Goal: Information Seeking & Learning: Learn about a topic

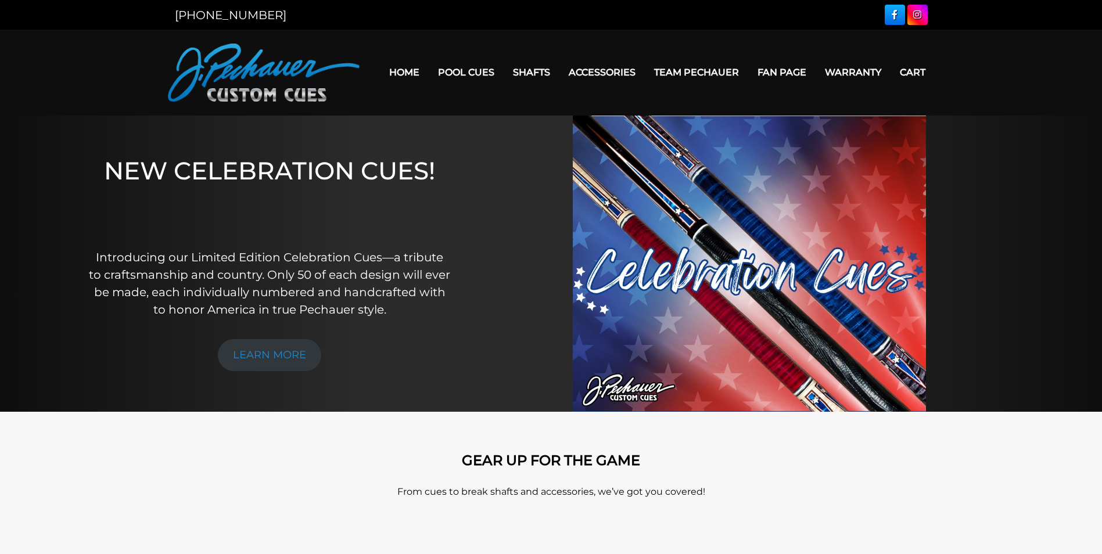
click at [411, 69] on link "Home" at bounding box center [404, 73] width 49 height 30
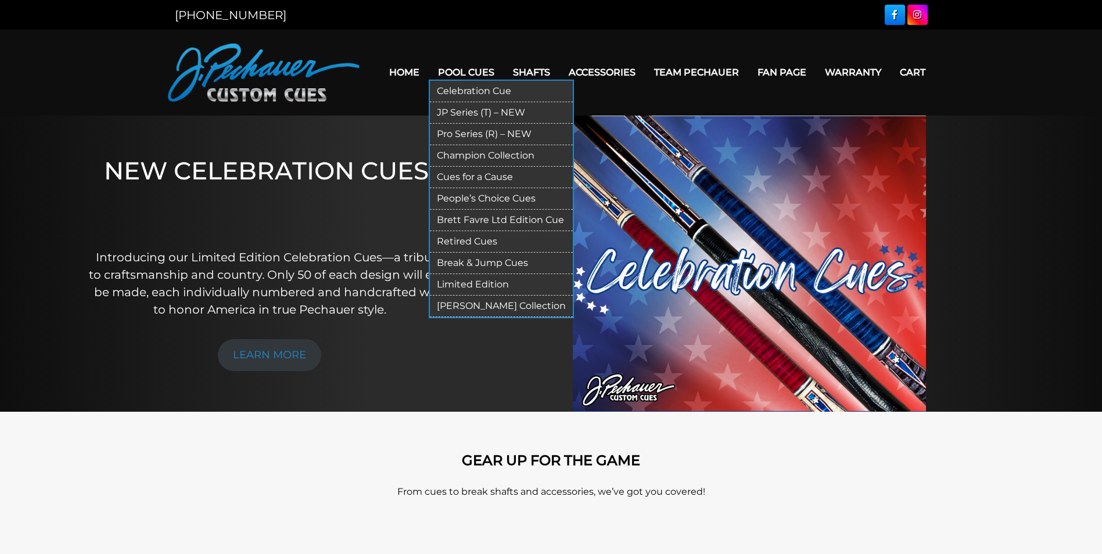
click at [452, 71] on link "Pool Cues" at bounding box center [466, 73] width 75 height 30
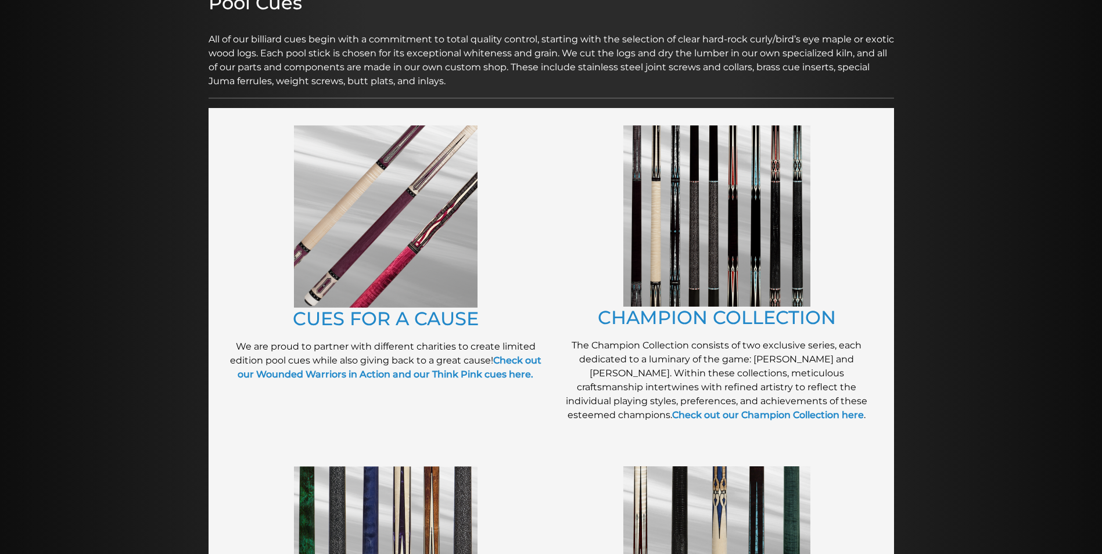
scroll to position [174, 0]
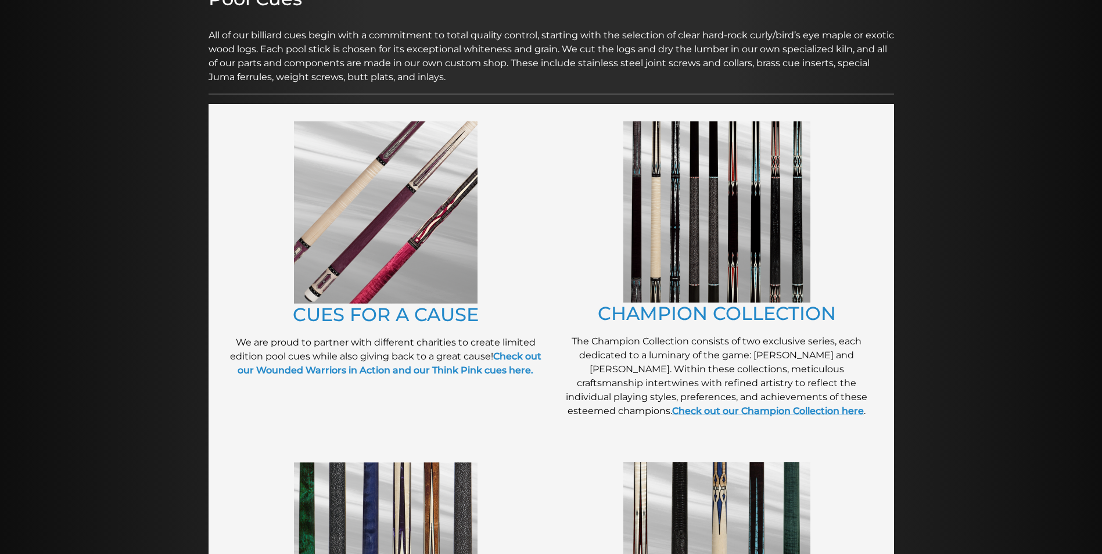
click at [854, 406] on link "Check out our Champion Collection here" at bounding box center [768, 411] width 192 height 11
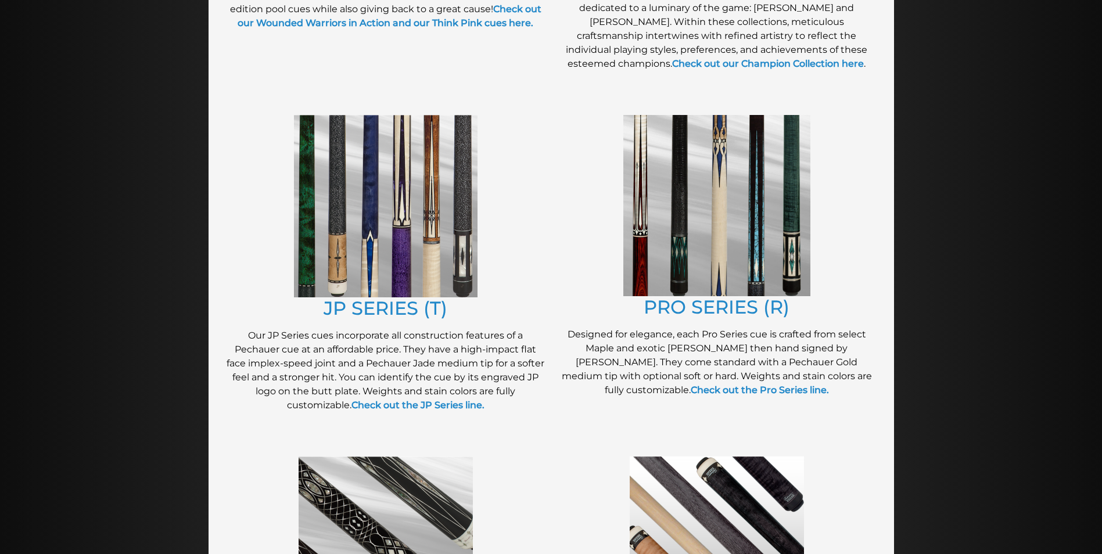
scroll to position [523, 0]
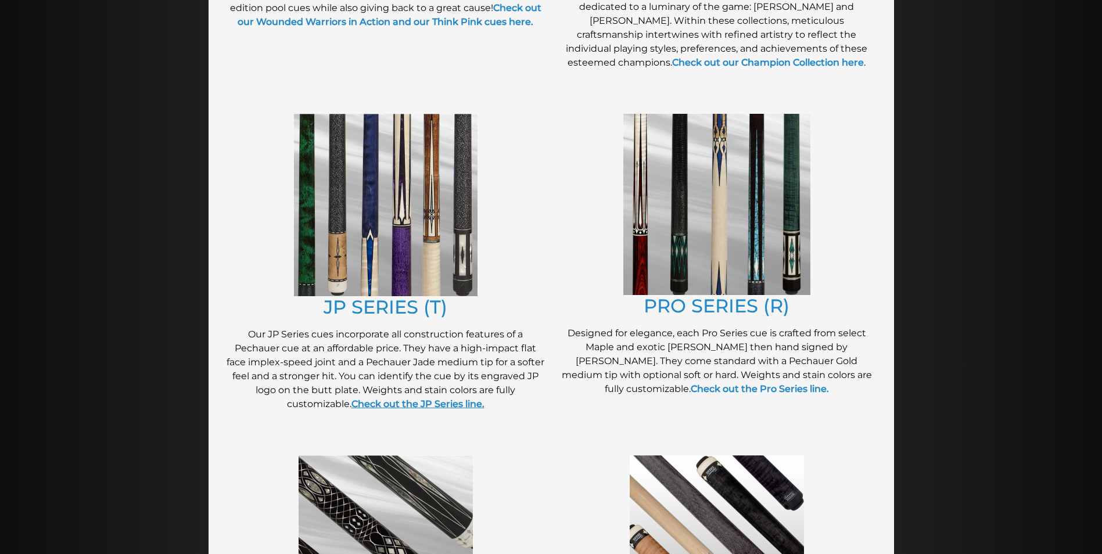
click at [390, 404] on strong "Check out the JP Series line." at bounding box center [417, 404] width 133 height 11
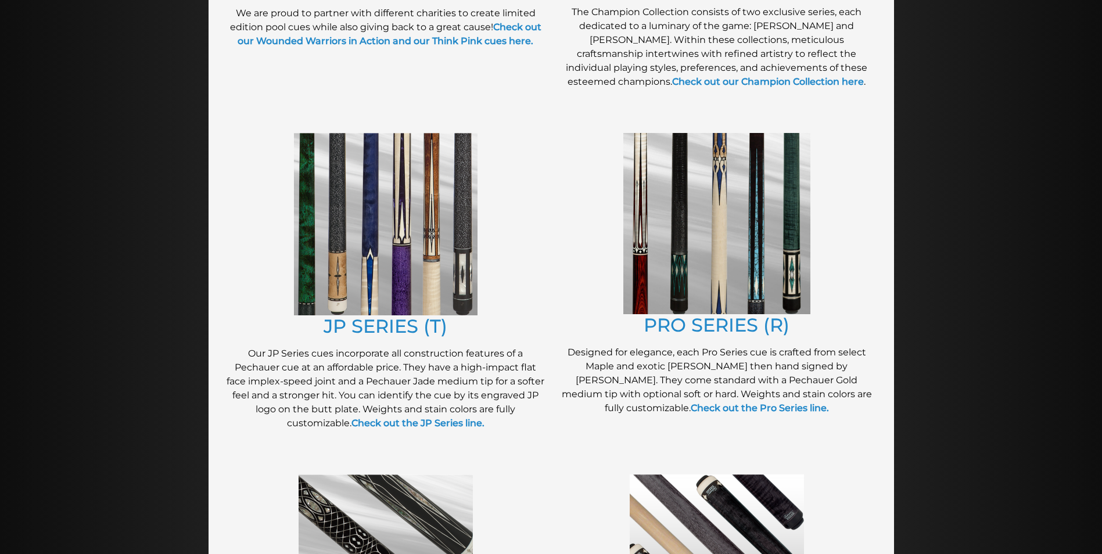
scroll to position [495, 0]
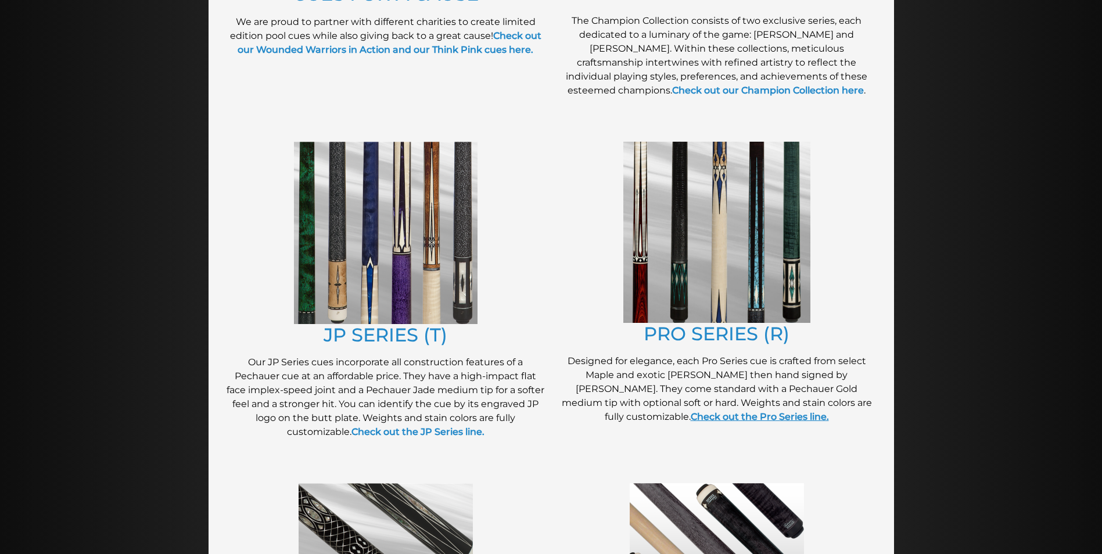
click at [705, 414] on link "Check out the Pro Series line." at bounding box center [760, 416] width 138 height 11
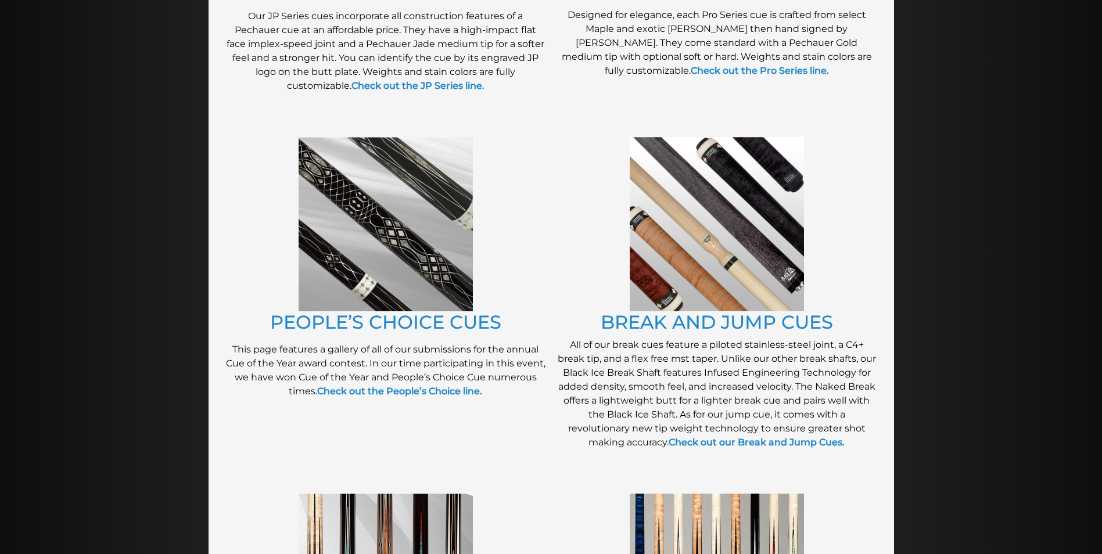
scroll to position [844, 0]
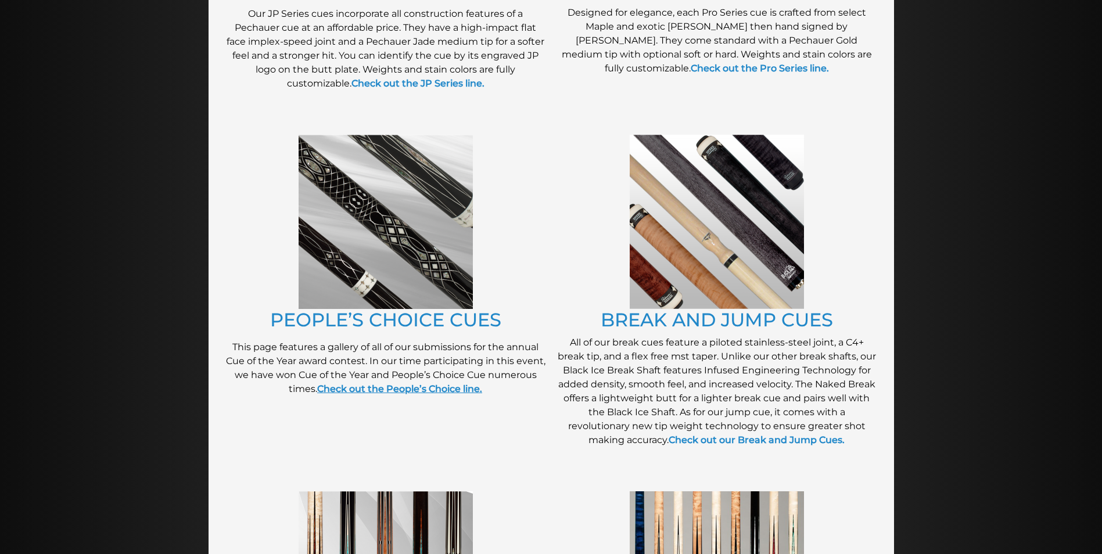
click at [412, 388] on strong "Check out the People’s Choice line." at bounding box center [399, 388] width 165 height 11
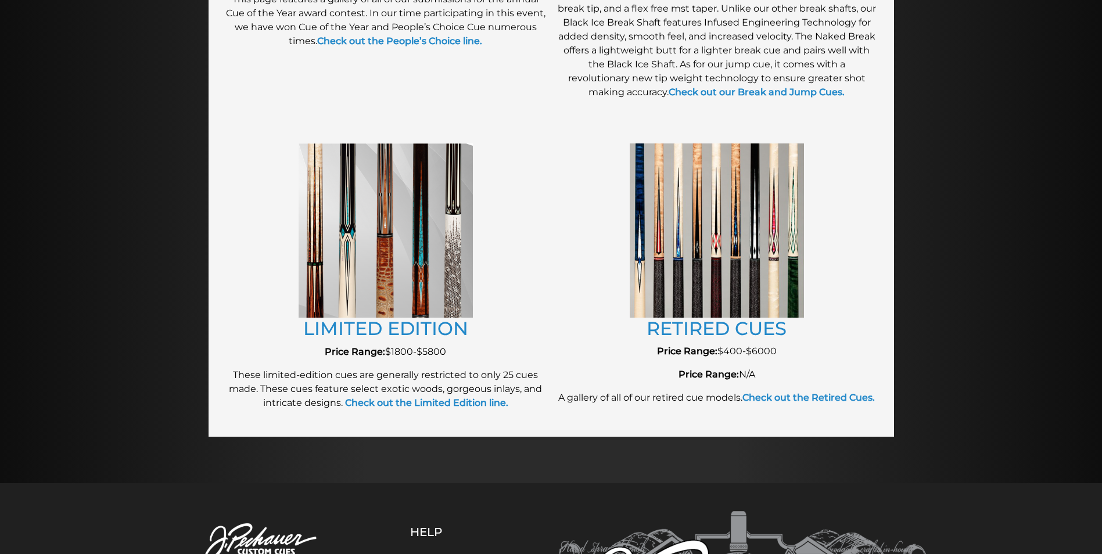
scroll to position [1192, 0]
click at [378, 327] on link "LIMITED EDITION" at bounding box center [385, 328] width 165 height 23
click at [738, 275] on img at bounding box center [717, 230] width 174 height 174
click at [718, 324] on link "RETIRED CUES" at bounding box center [717, 328] width 140 height 23
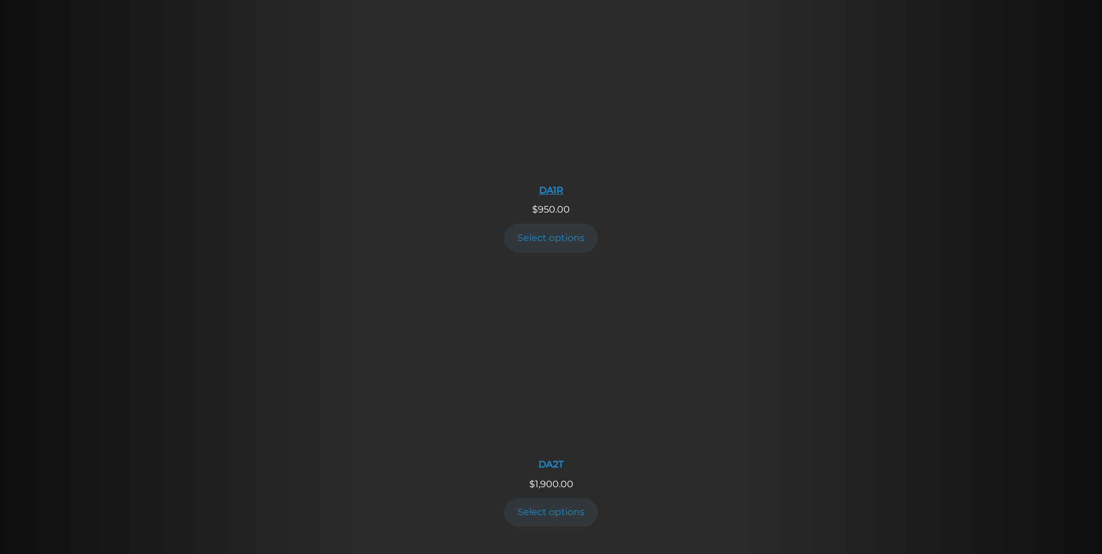
scroll to position [1491, 0]
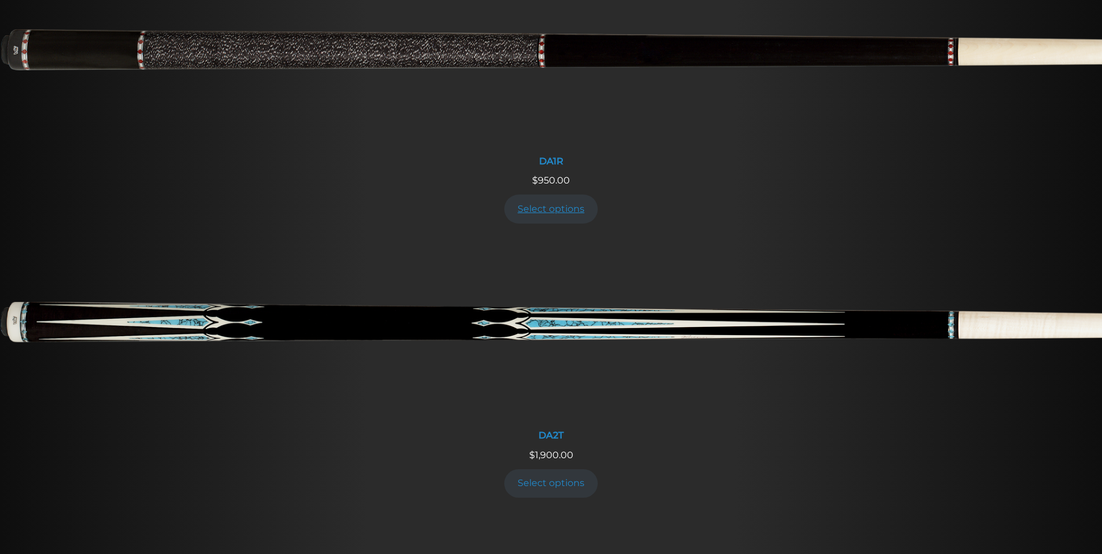
click at [559, 210] on link "Select options" at bounding box center [551, 209] width 94 height 28
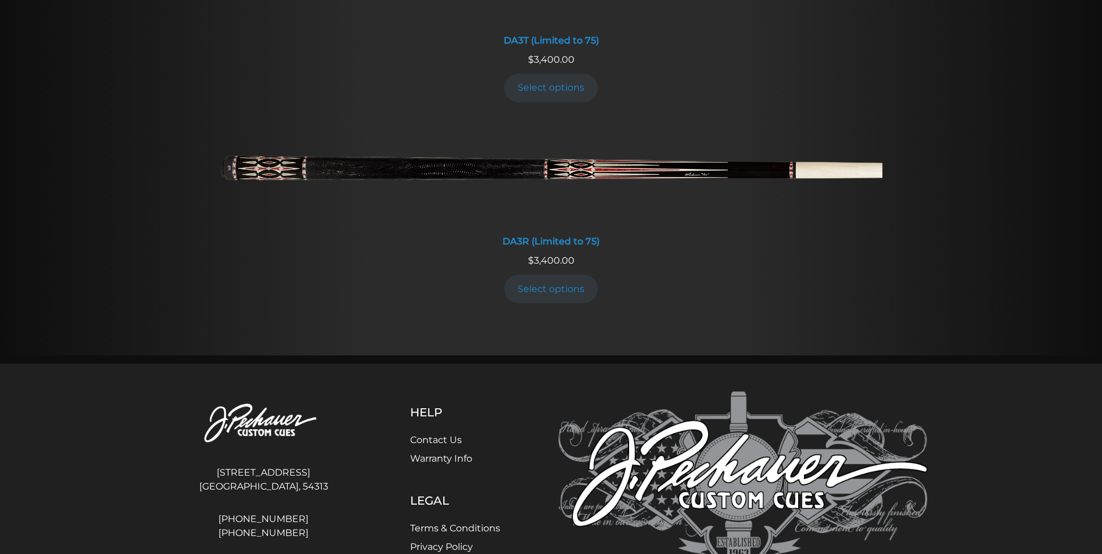
scroll to position [2305, 0]
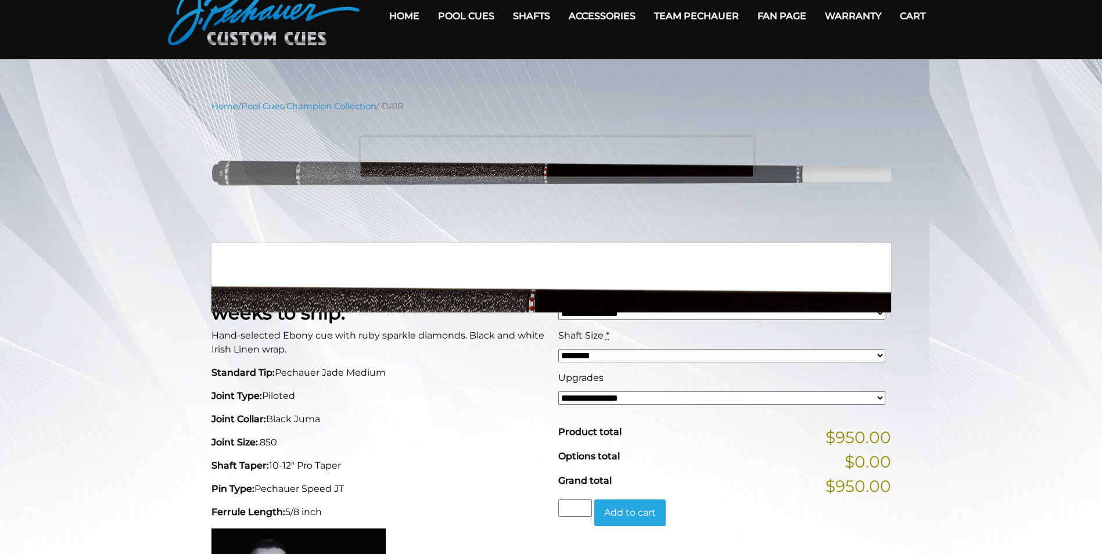
scroll to position [58, 0]
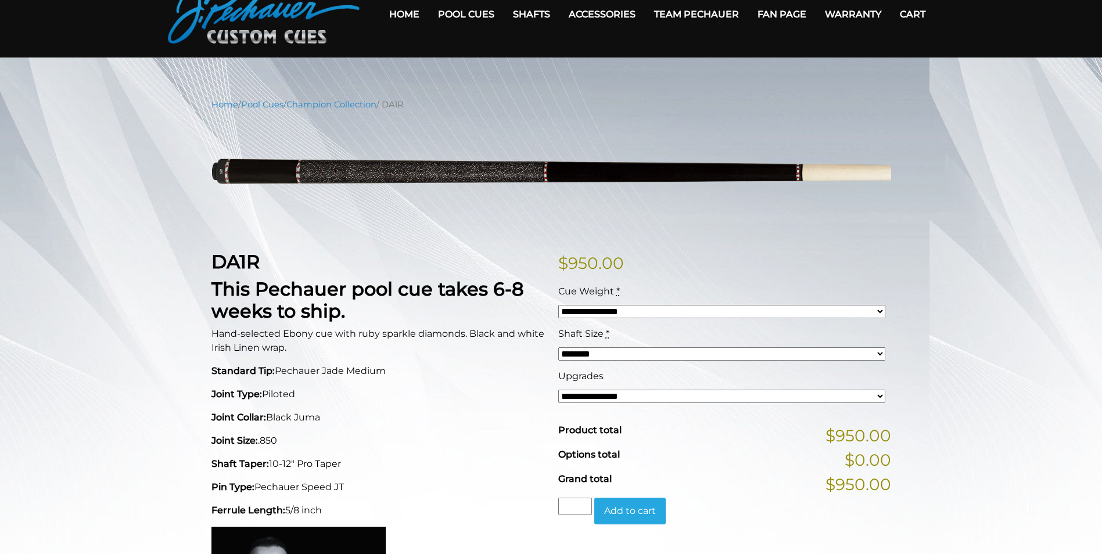
click at [871, 305] on select "**********" at bounding box center [721, 311] width 327 height 13
select select "*****"
click at [558, 305] on select "**********" at bounding box center [721, 311] width 327 height 13
click at [618, 351] on select "******** ******** ******* ********" at bounding box center [721, 353] width 327 height 13
select select "*****"
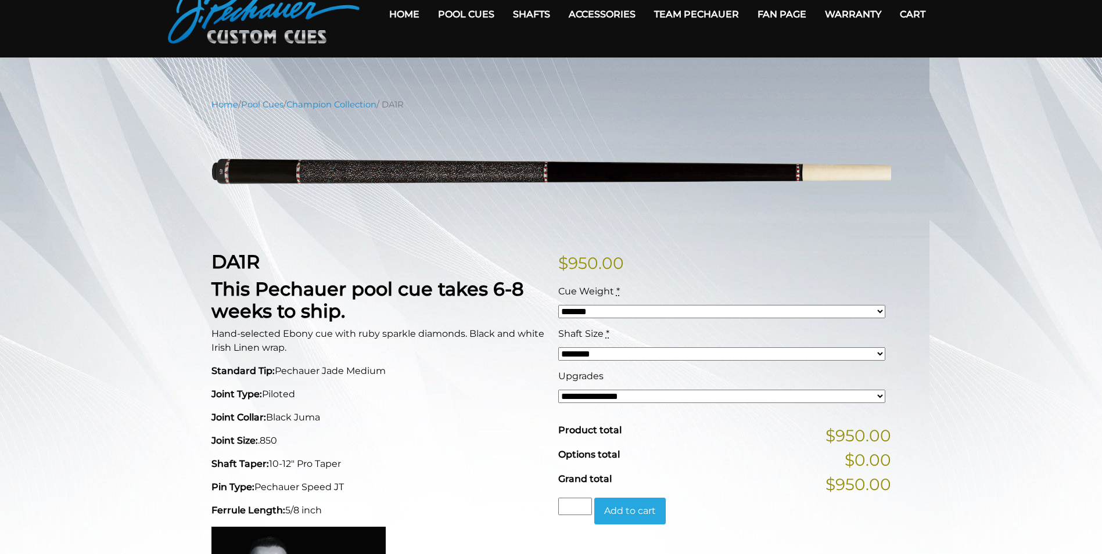
click at [558, 347] on select "******** ******** ******* ********" at bounding box center [721, 353] width 327 height 13
click at [650, 391] on select "**********" at bounding box center [721, 396] width 327 height 13
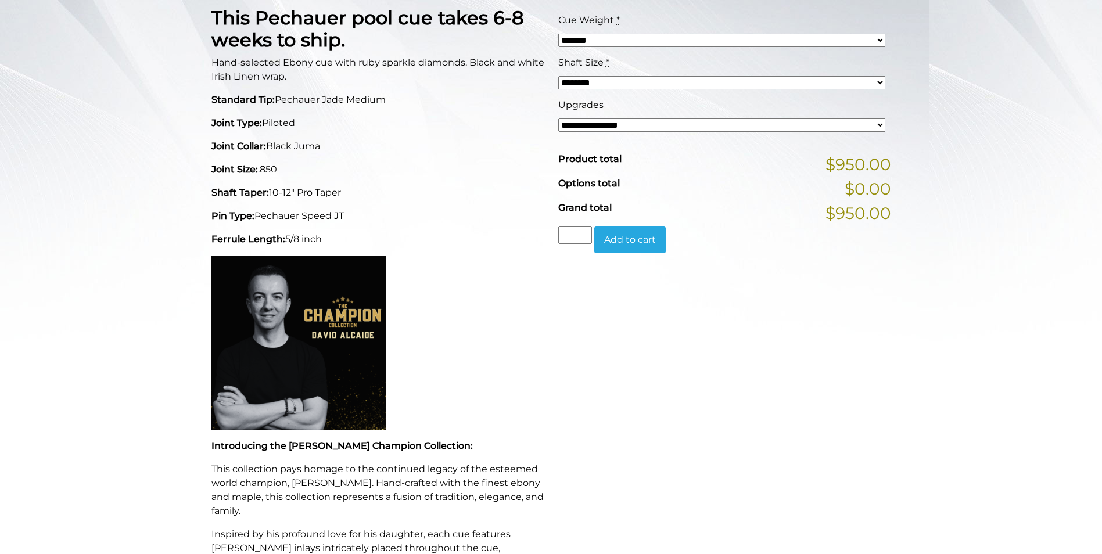
scroll to position [0, 0]
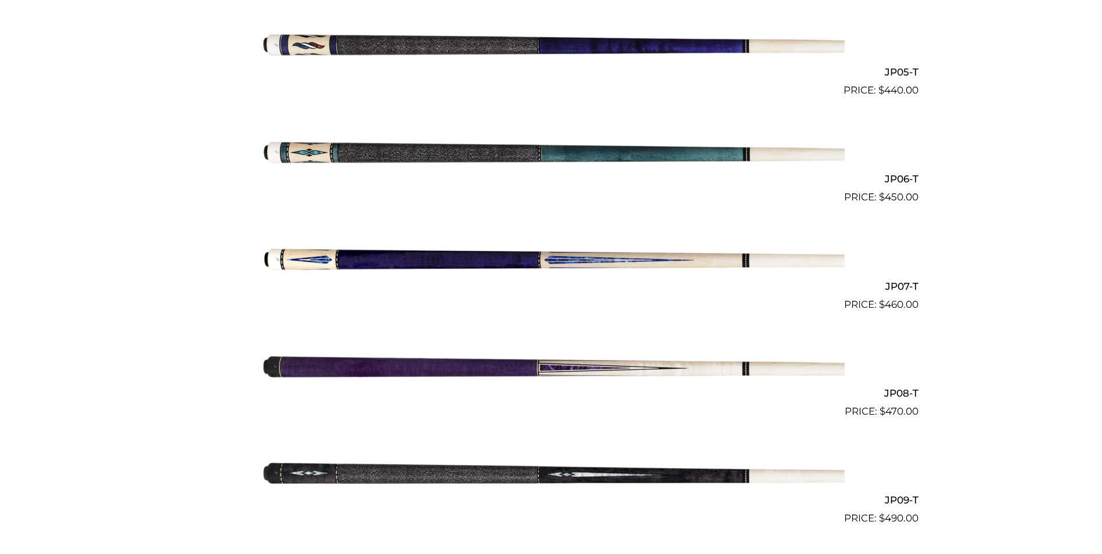
scroll to position [813, 0]
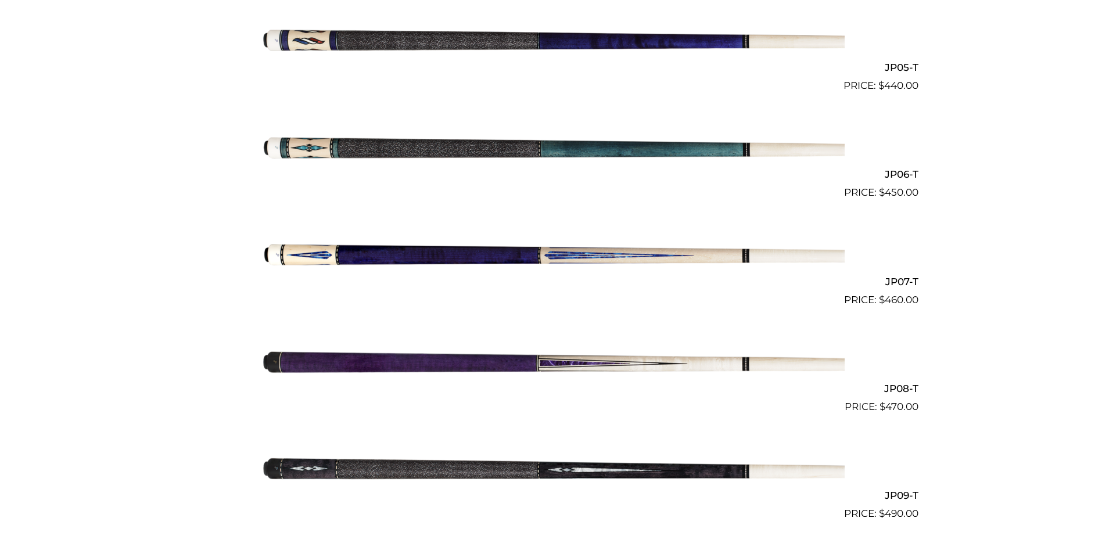
click at [398, 361] on img at bounding box center [551, 362] width 587 height 98
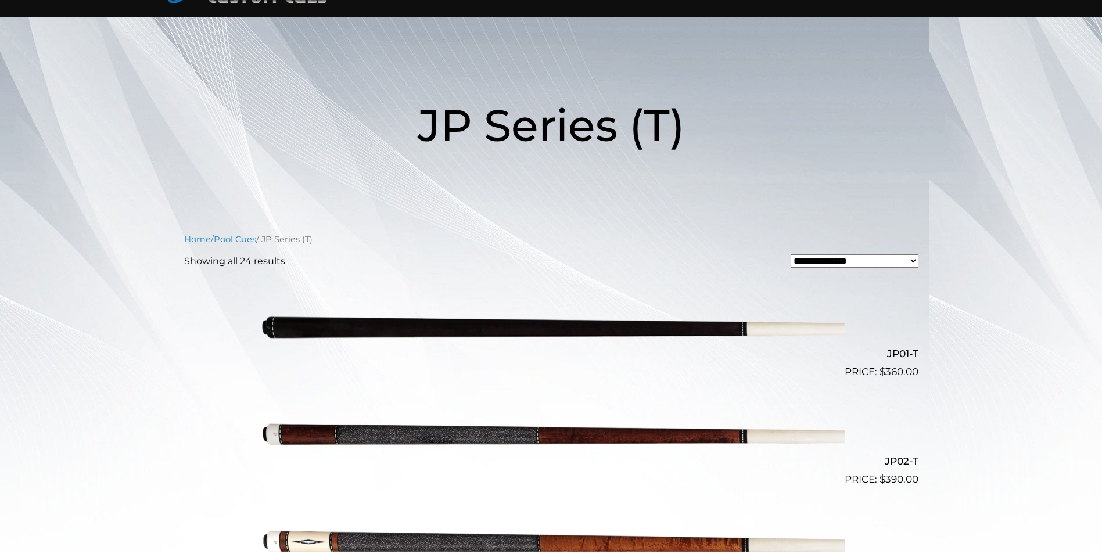
scroll to position [0, 0]
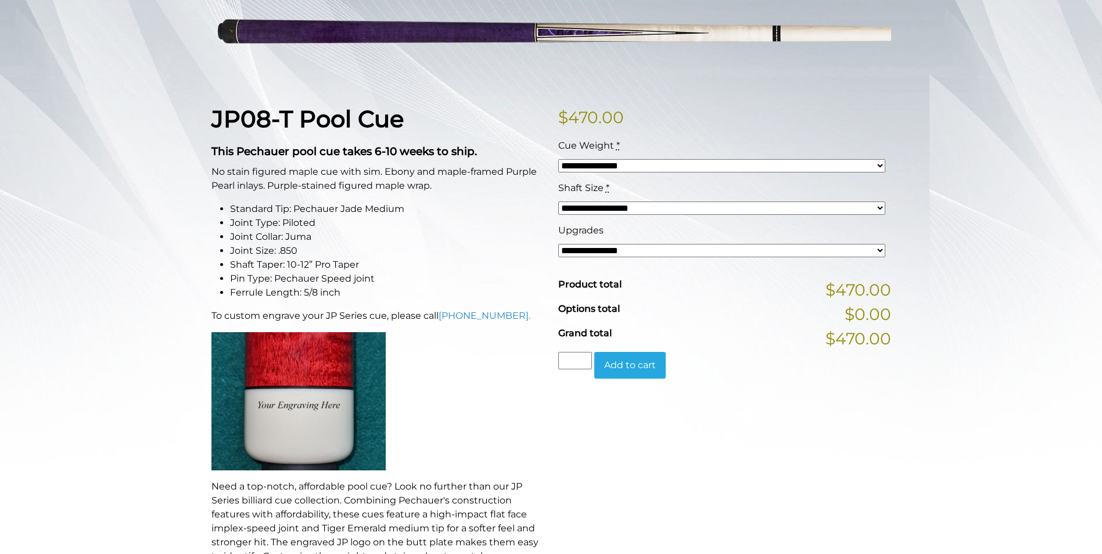
scroll to position [202, 0]
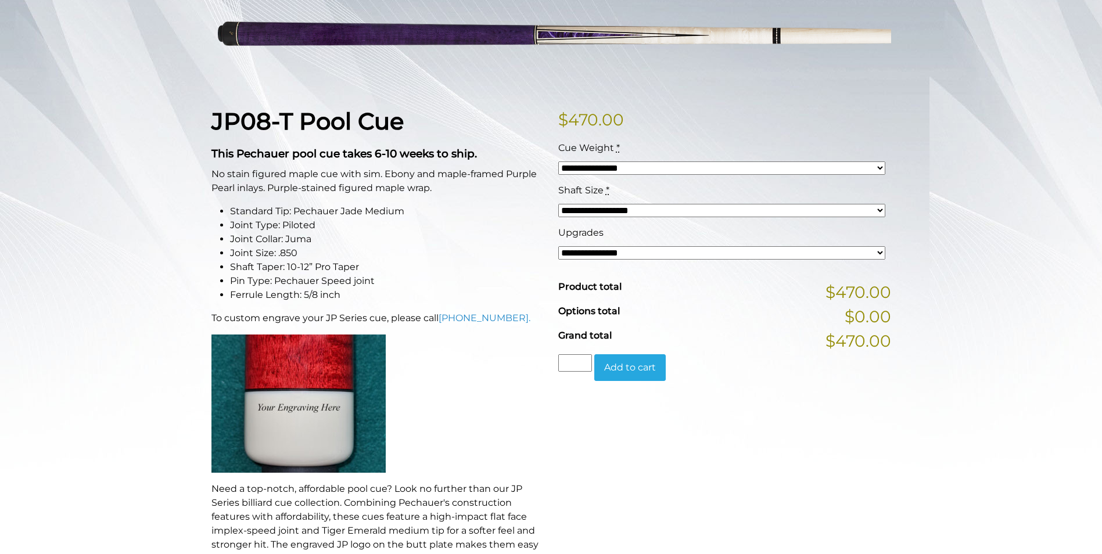
click at [880, 250] on select "**********" at bounding box center [721, 252] width 327 height 13
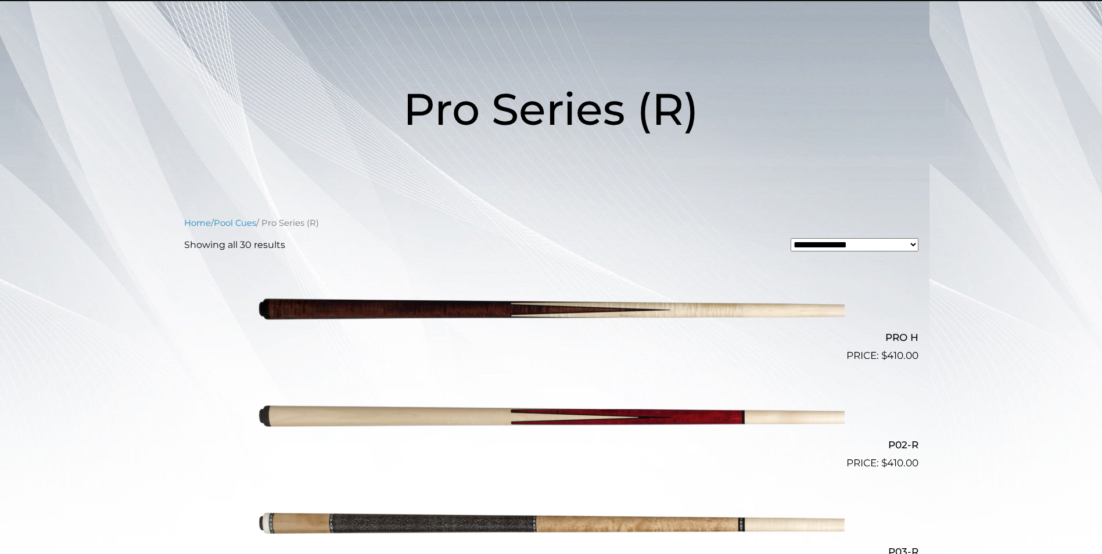
scroll to position [116, 0]
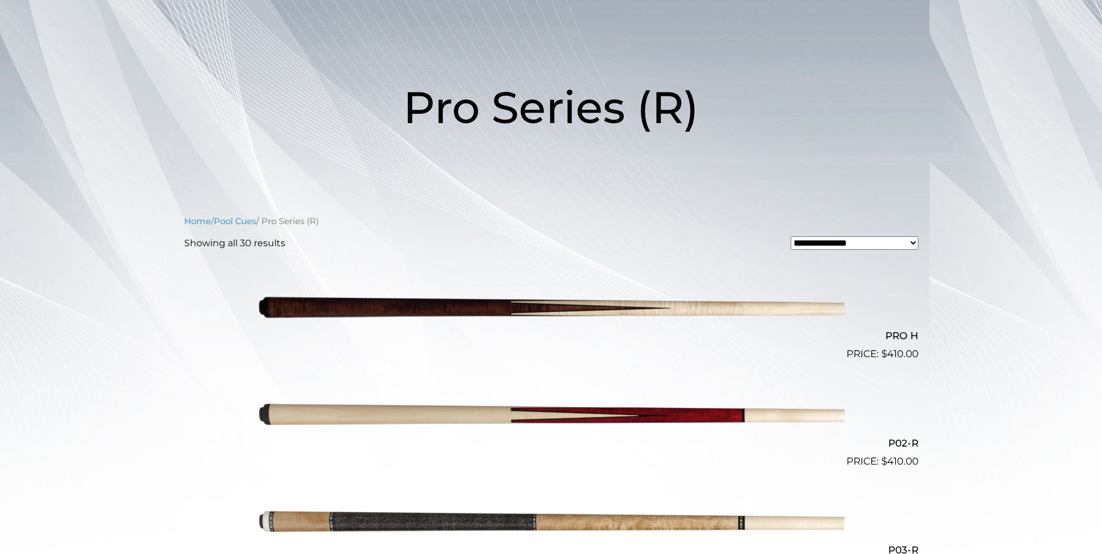
click at [548, 307] on img at bounding box center [551, 309] width 587 height 98
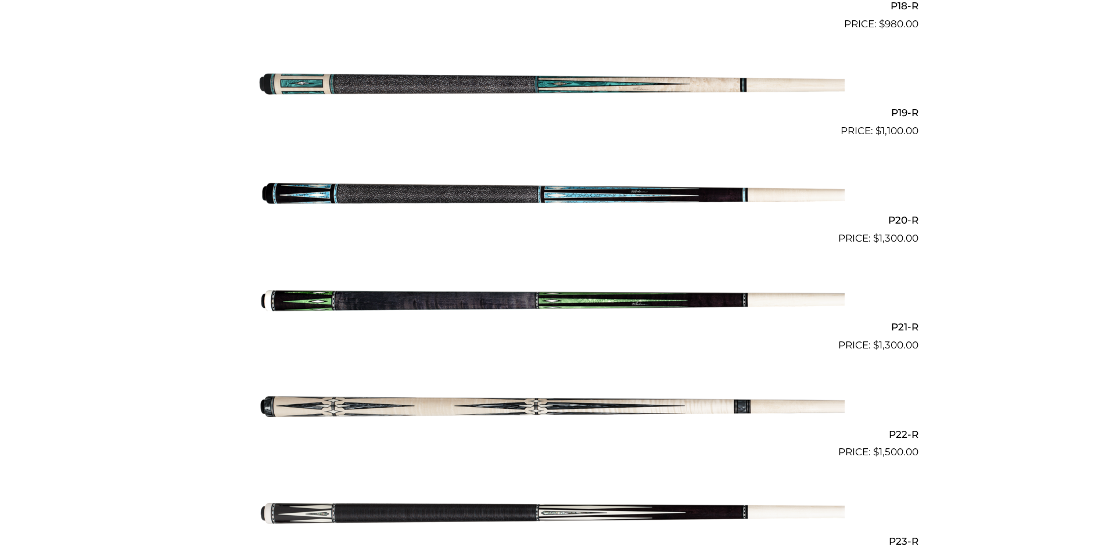
scroll to position [2263, 0]
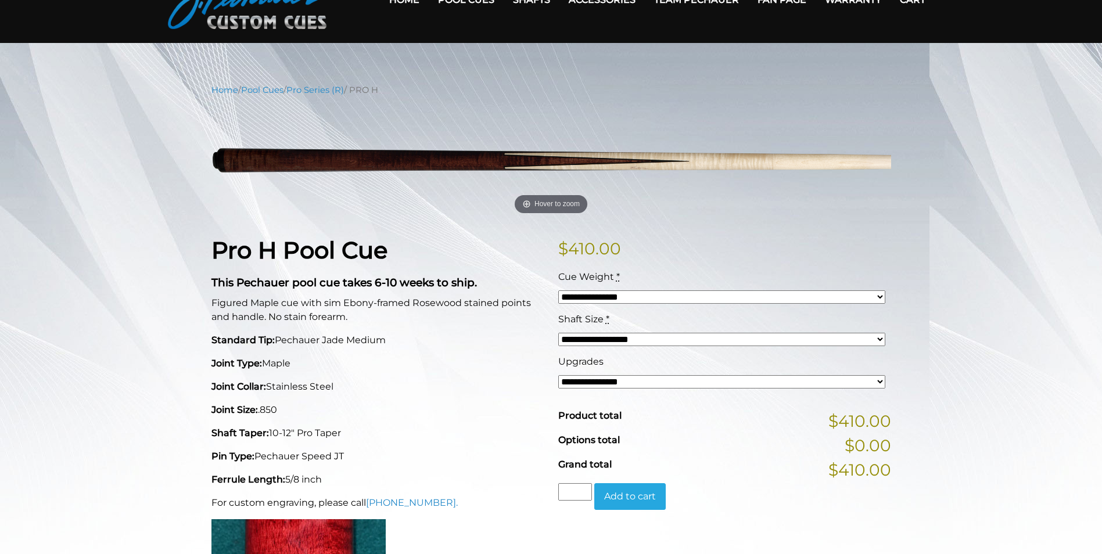
scroll to position [69, 0]
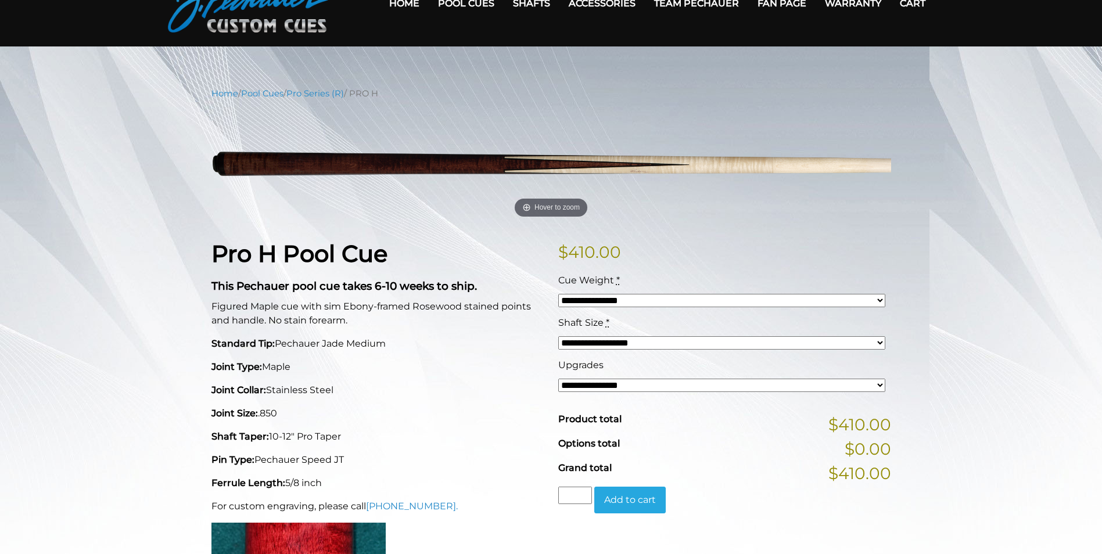
click at [881, 297] on select "**********" at bounding box center [721, 300] width 327 height 13
select select "*****"
click at [558, 294] on select "**********" at bounding box center [721, 300] width 327 height 13
click at [878, 340] on select "**********" at bounding box center [721, 342] width 327 height 13
select select "*****"
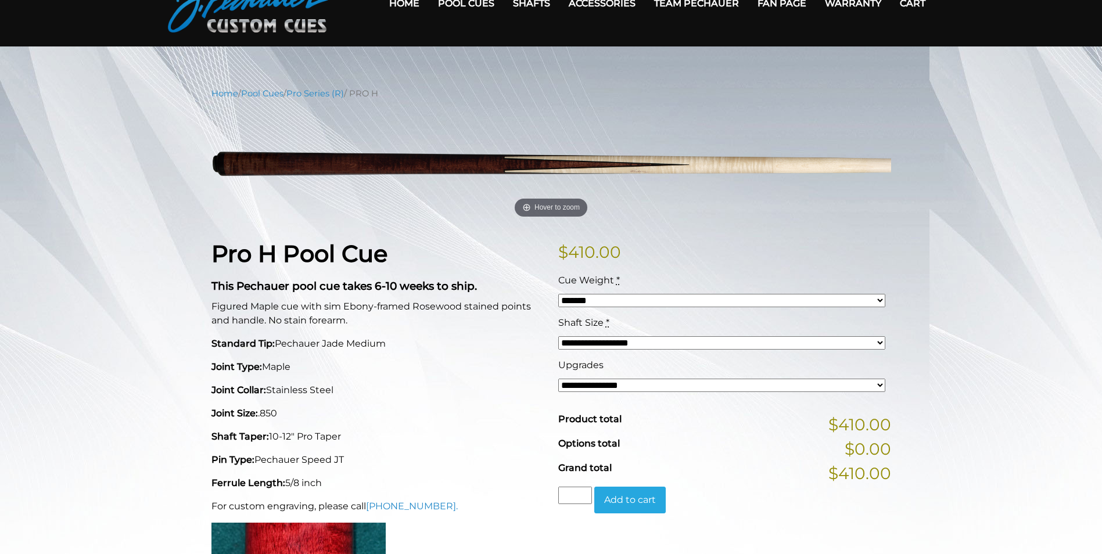
click at [558, 336] on select "**********" at bounding box center [721, 342] width 327 height 13
click at [871, 382] on select "**********" at bounding box center [721, 385] width 327 height 13
select select "*****"
click at [558, 379] on select "**********" at bounding box center [721, 385] width 327 height 13
click at [973, 300] on div "**********" at bounding box center [551, 497] width 1102 height 820
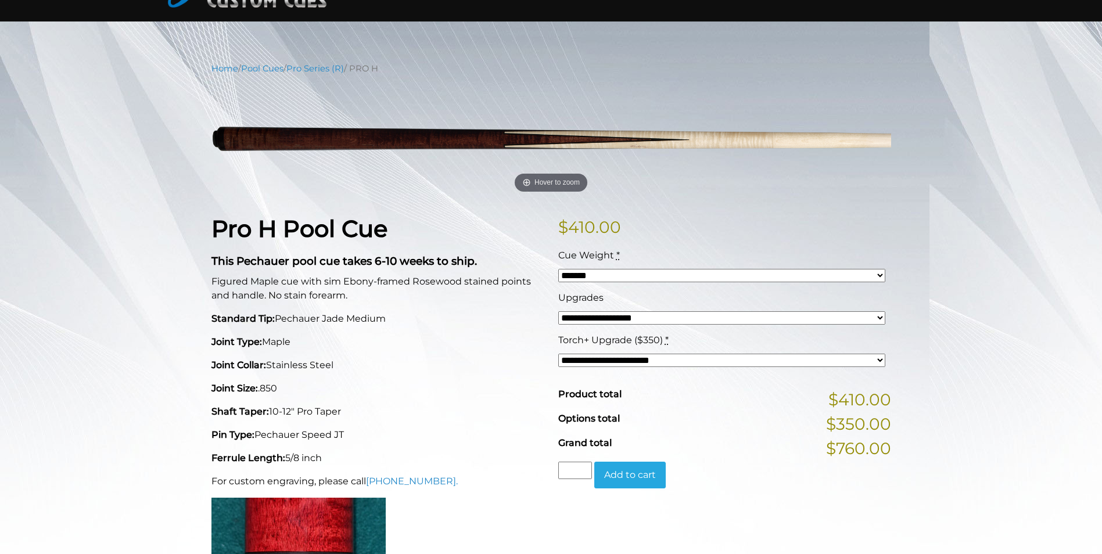
scroll to position [0, 0]
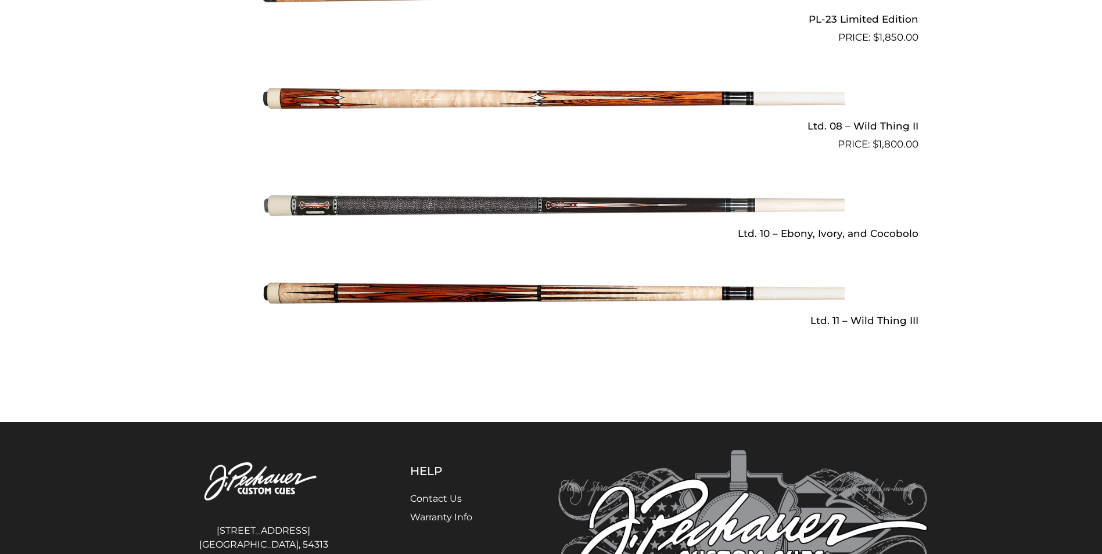
scroll to position [1743, 0]
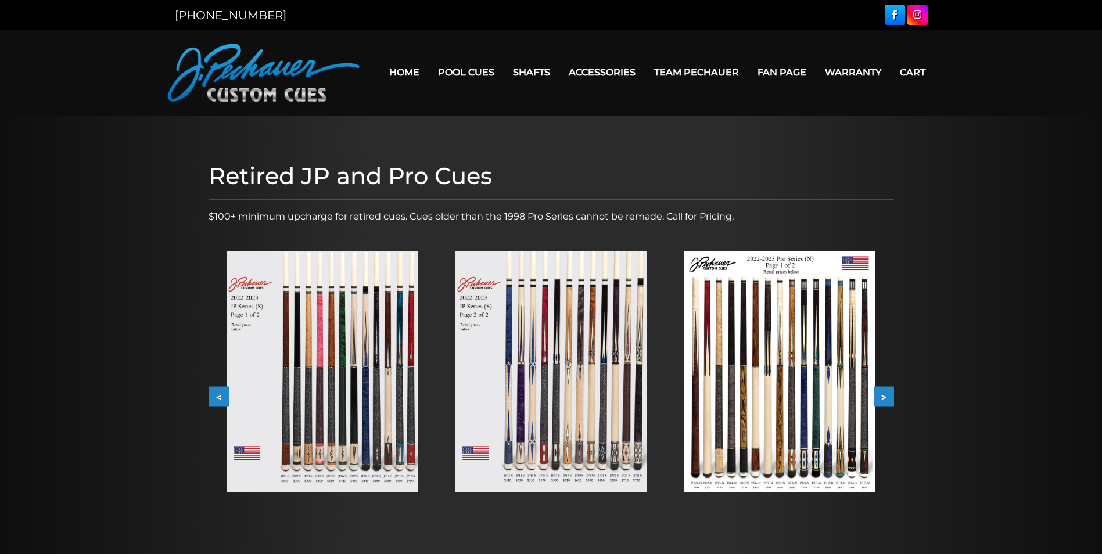
click at [329, 393] on img at bounding box center [322, 372] width 191 height 241
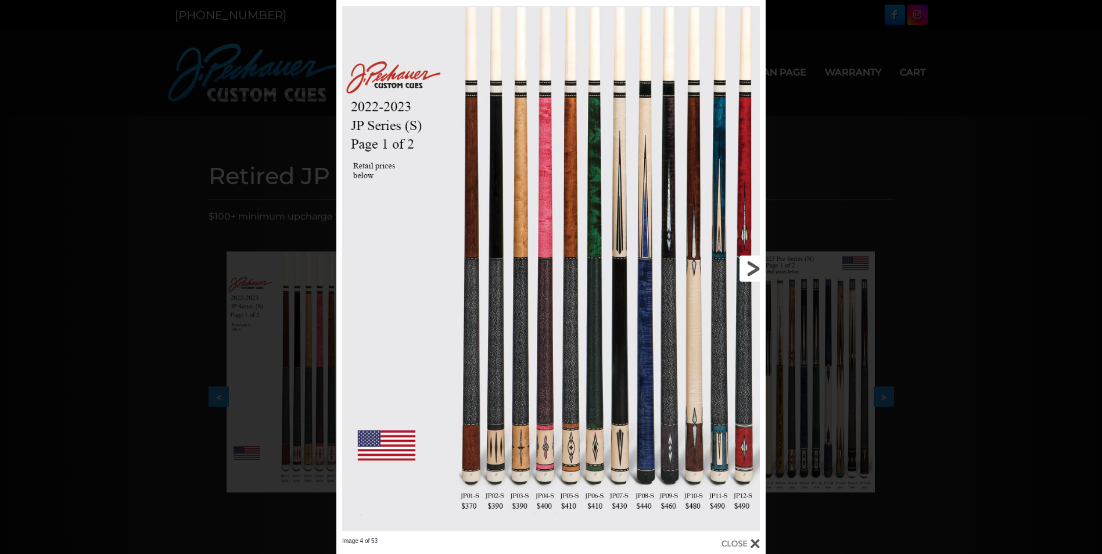
click at [754, 268] on link at bounding box center [668, 268] width 193 height 537
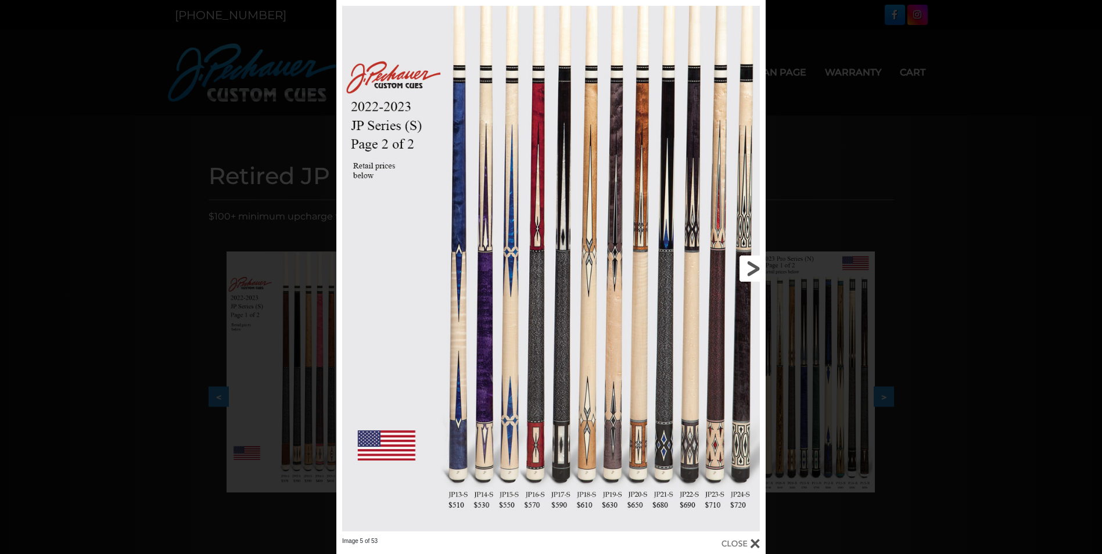
click at [754, 268] on link at bounding box center [668, 268] width 193 height 537
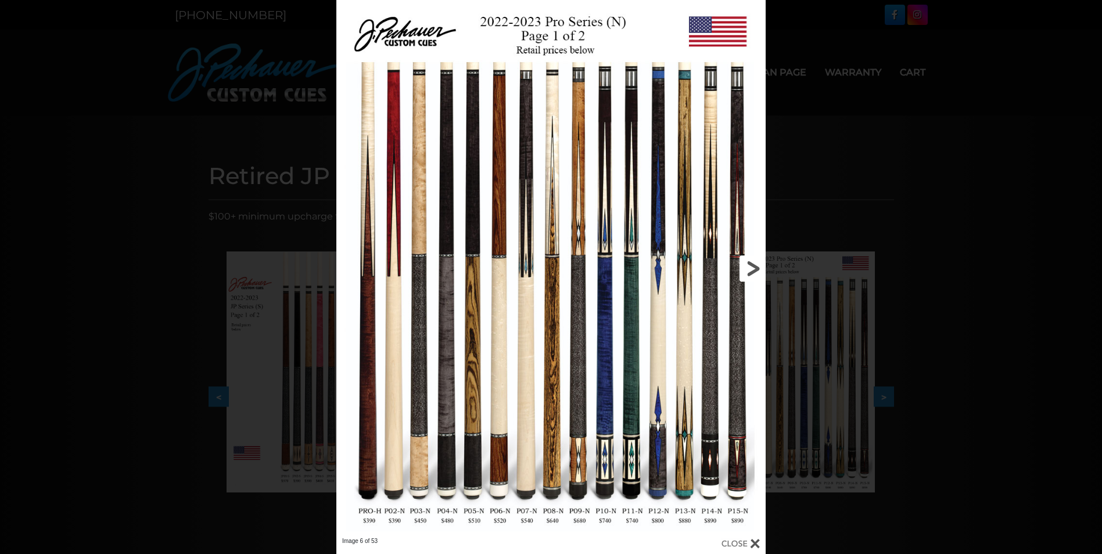
click at [754, 268] on link at bounding box center [668, 268] width 193 height 537
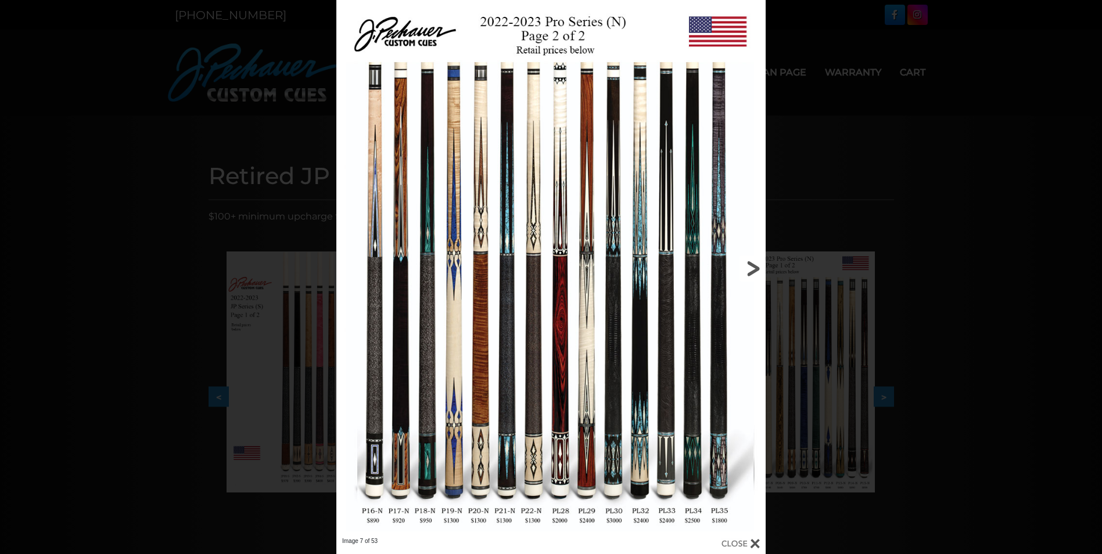
click at [754, 268] on link at bounding box center [668, 268] width 193 height 537
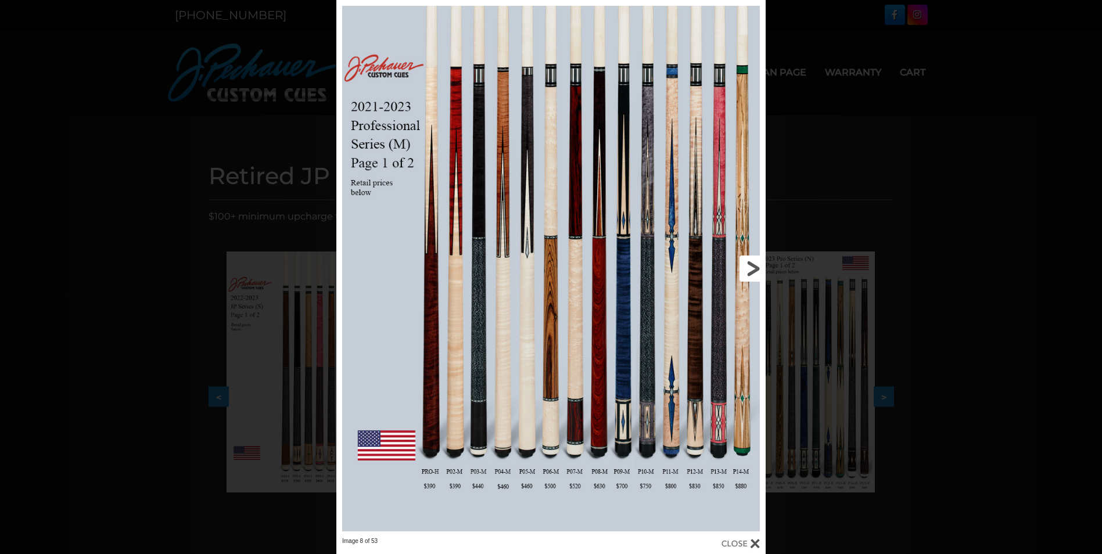
click at [754, 268] on link at bounding box center [668, 268] width 193 height 537
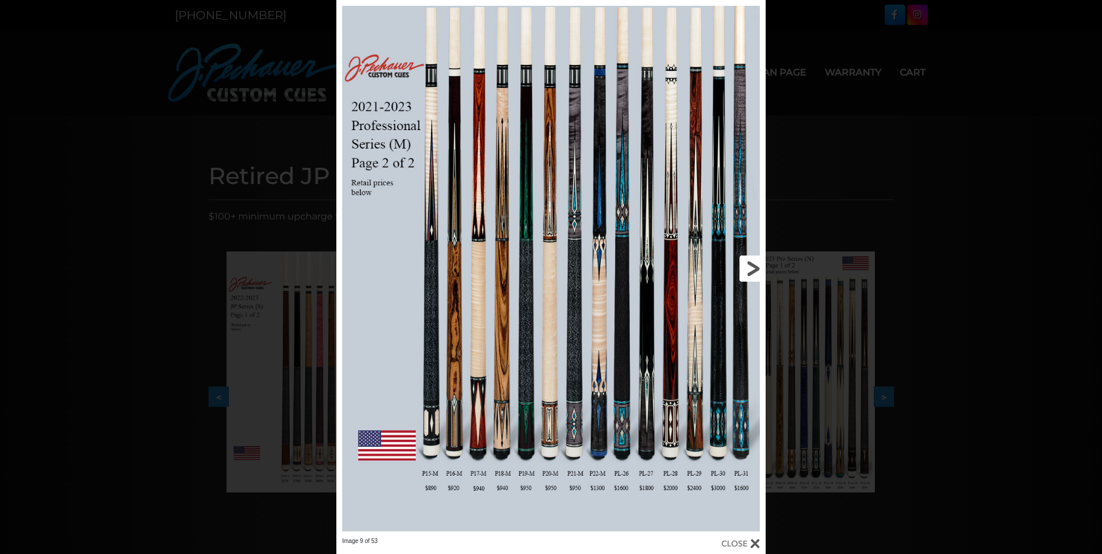
click at [752, 269] on link at bounding box center [668, 268] width 193 height 537
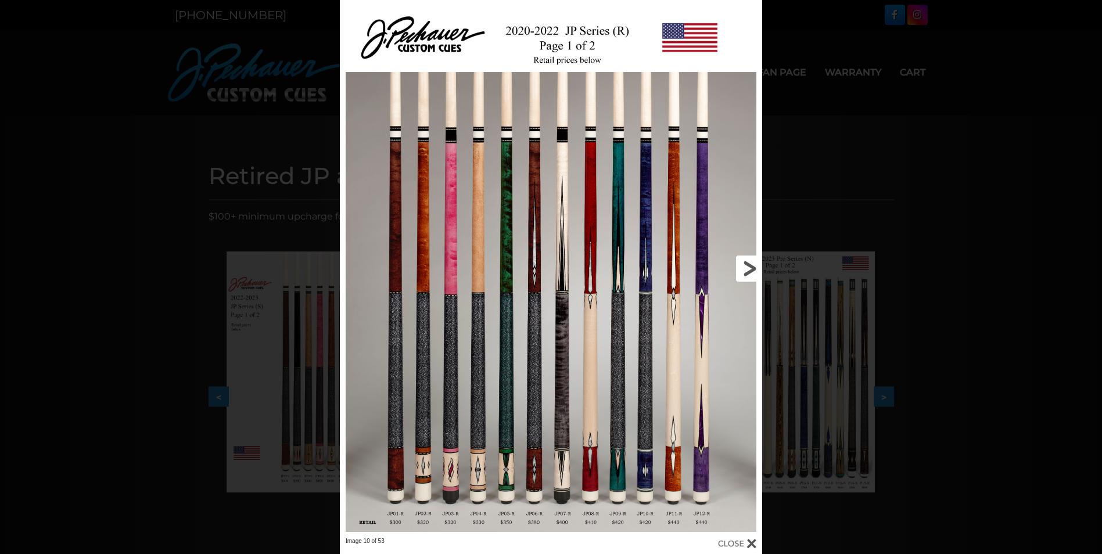
click at [751, 271] on link at bounding box center [667, 268] width 190 height 537
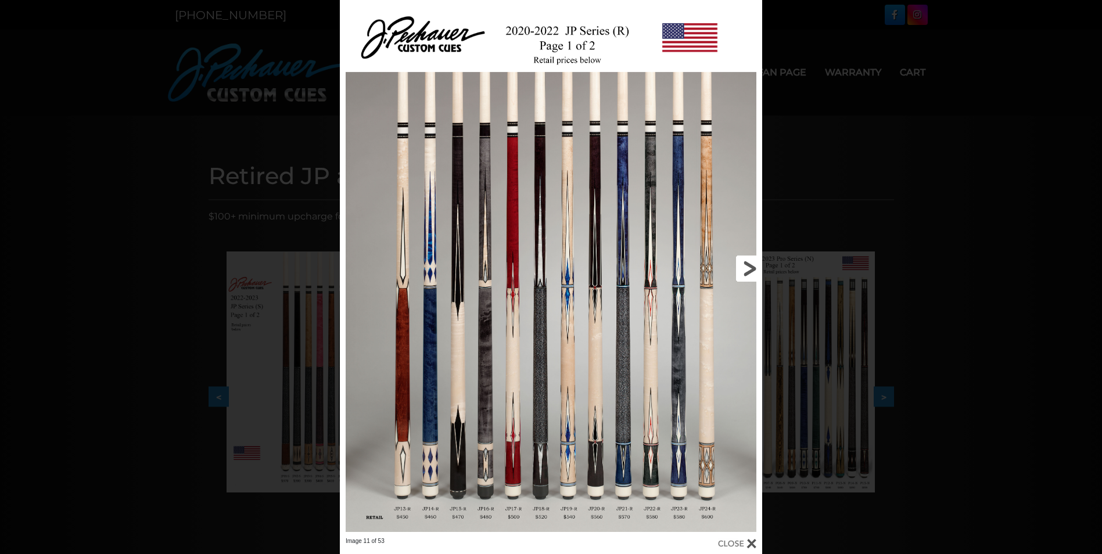
click at [747, 271] on link at bounding box center [667, 268] width 190 height 537
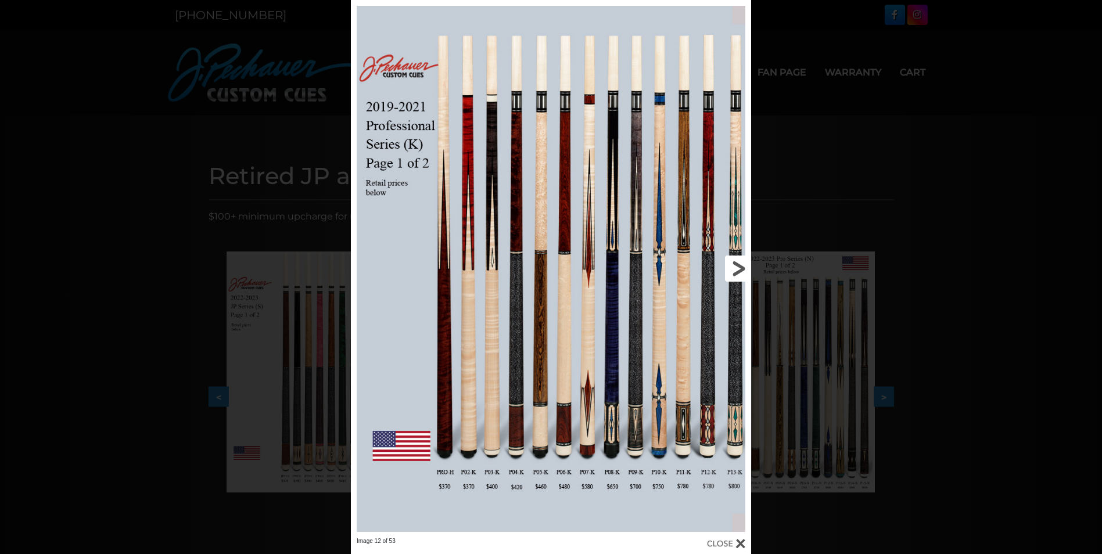
click at [638, 284] on link at bounding box center [661, 268] width 180 height 537
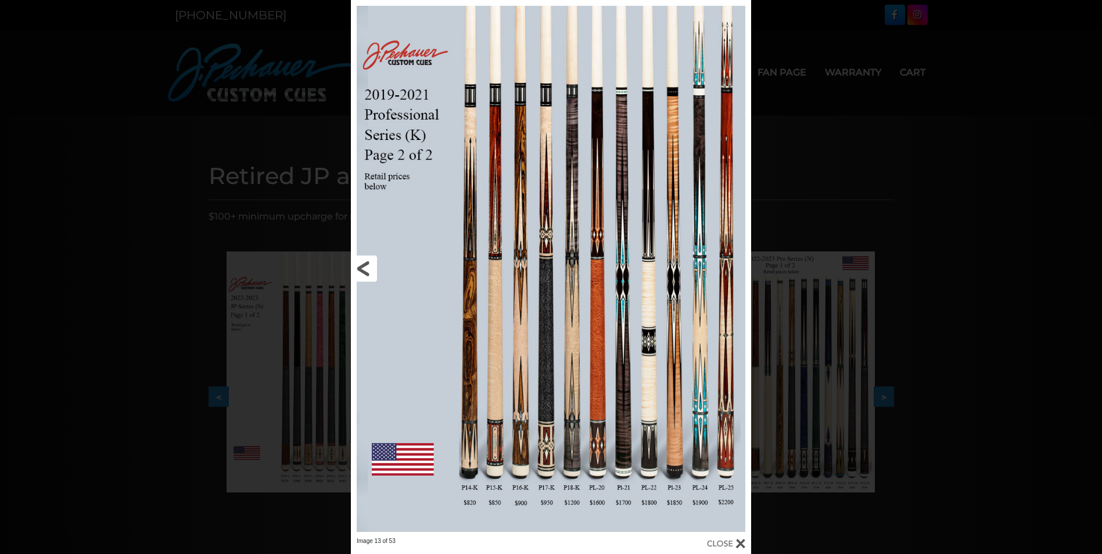
click at [368, 264] on link at bounding box center [441, 268] width 180 height 537
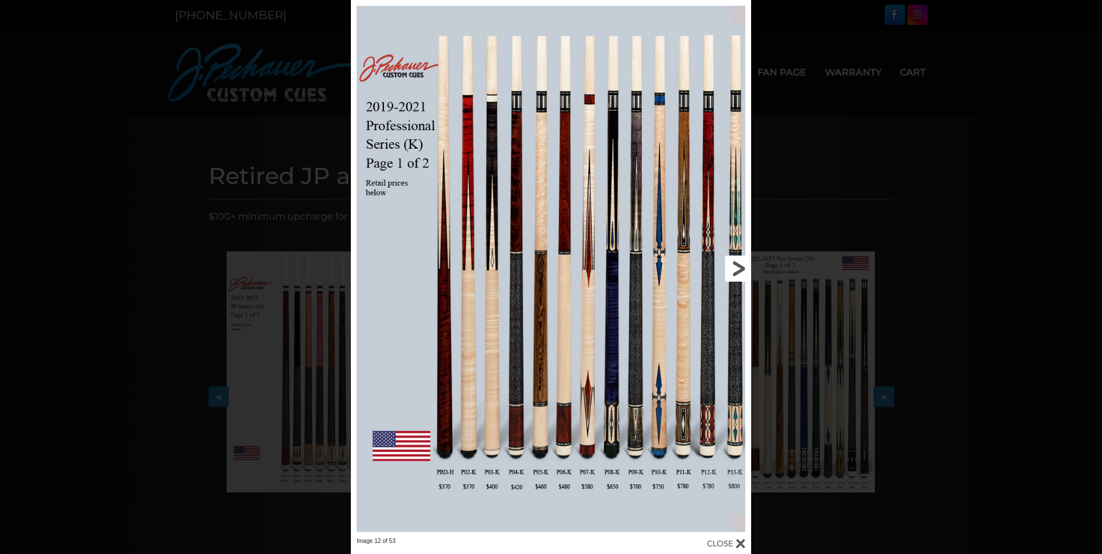
click at [734, 271] on link at bounding box center [661, 268] width 180 height 537
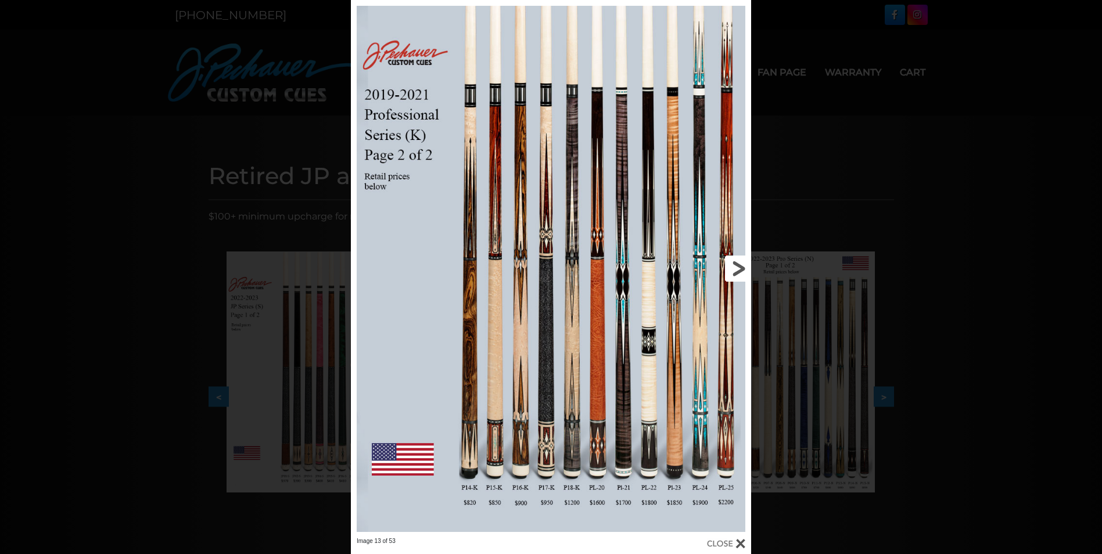
click at [734, 271] on link at bounding box center [661, 268] width 180 height 537
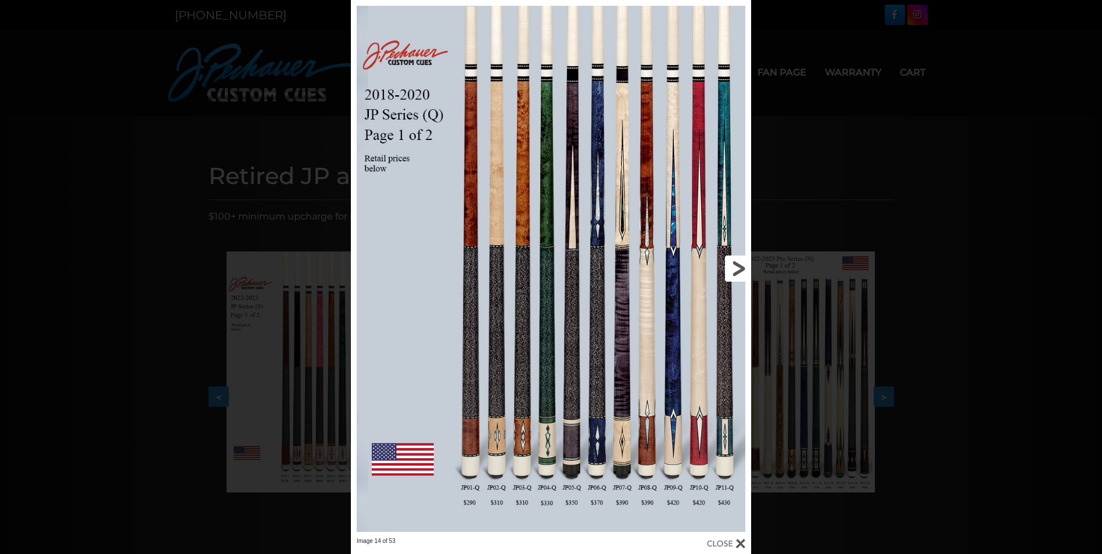
click at [734, 271] on link at bounding box center [661, 268] width 180 height 537
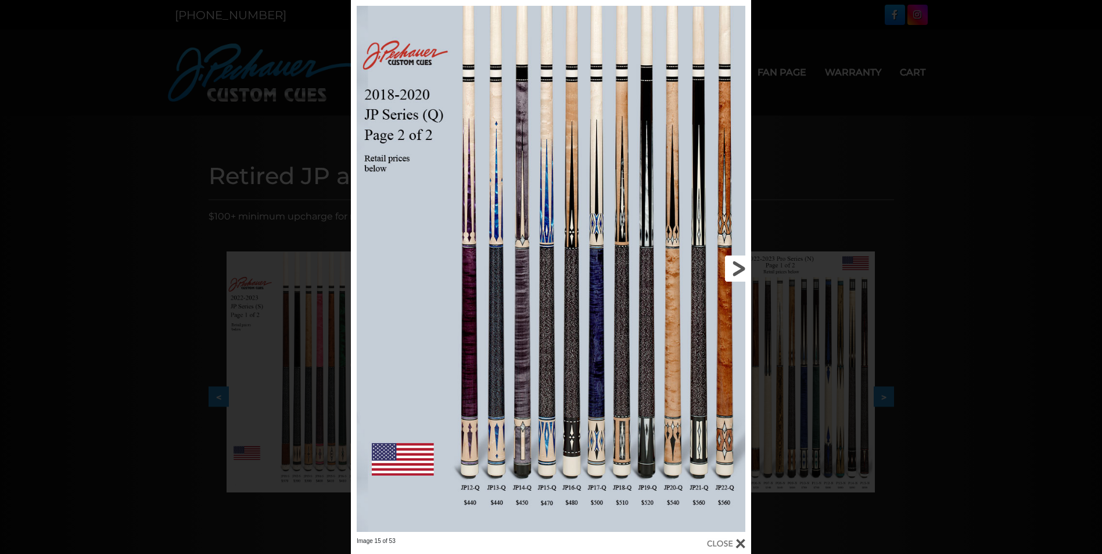
click at [734, 271] on link at bounding box center [661, 268] width 180 height 537
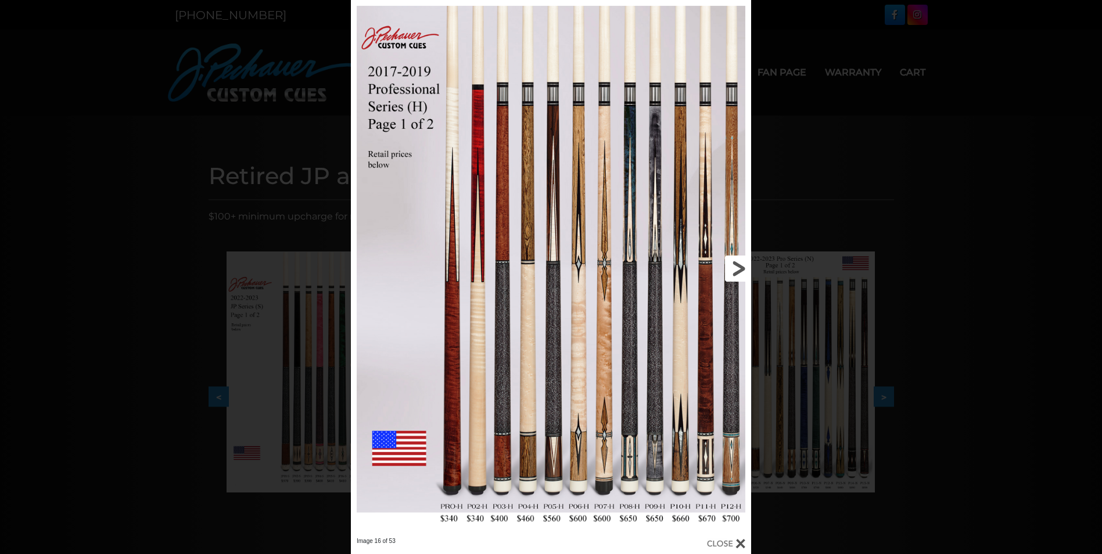
click at [734, 271] on link at bounding box center [661, 268] width 180 height 537
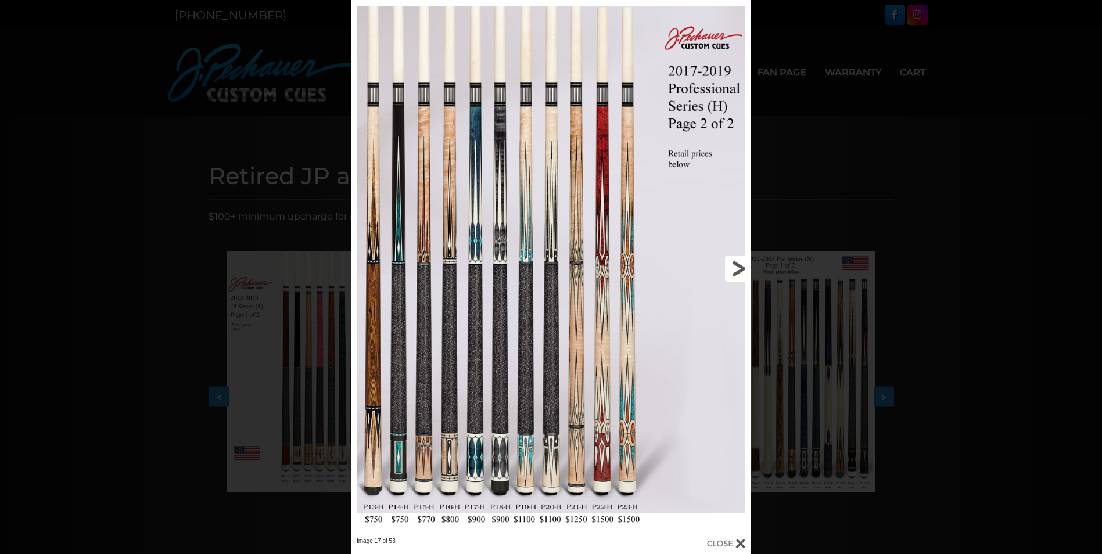
click at [734, 271] on link at bounding box center [661, 268] width 180 height 537
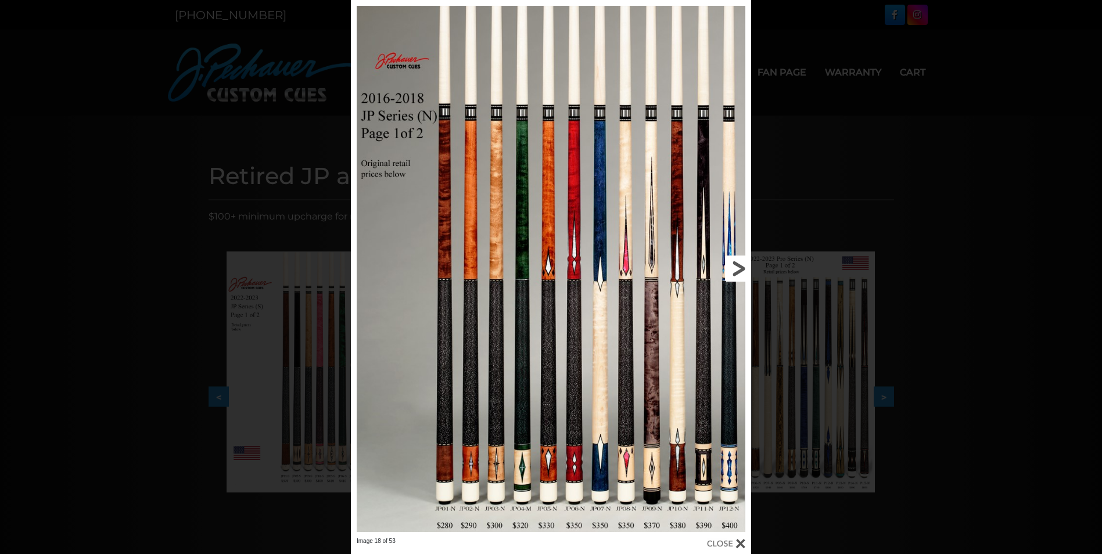
click at [734, 271] on link at bounding box center [661, 268] width 180 height 537
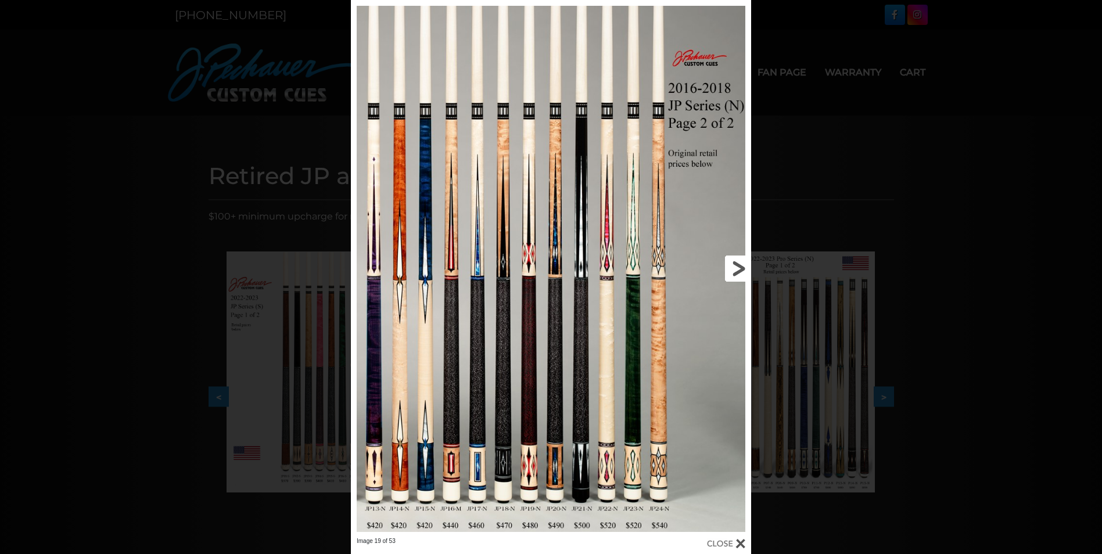
click at [734, 271] on link at bounding box center [661, 268] width 180 height 537
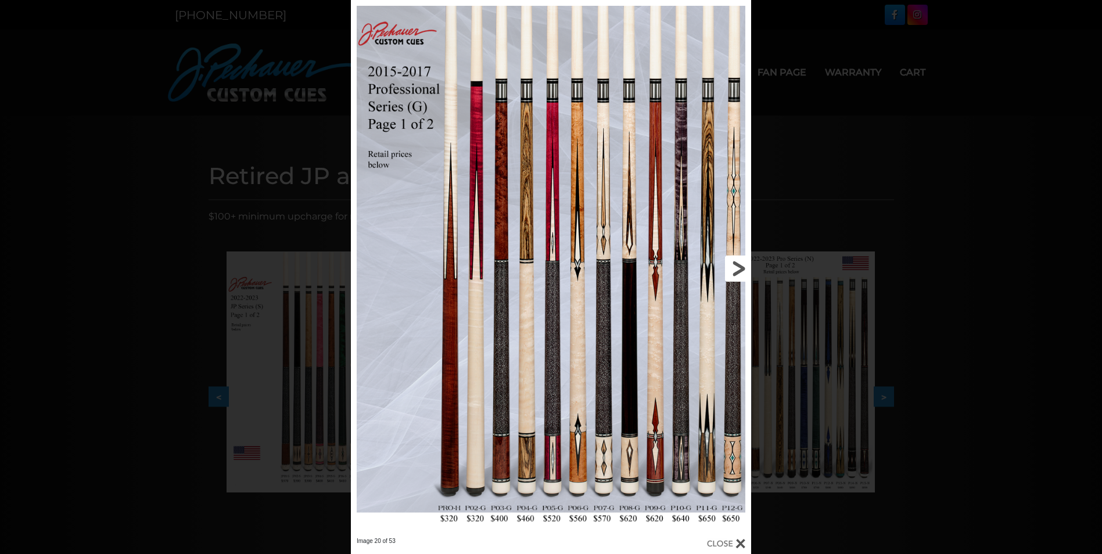
click at [734, 271] on link at bounding box center [661, 268] width 180 height 537
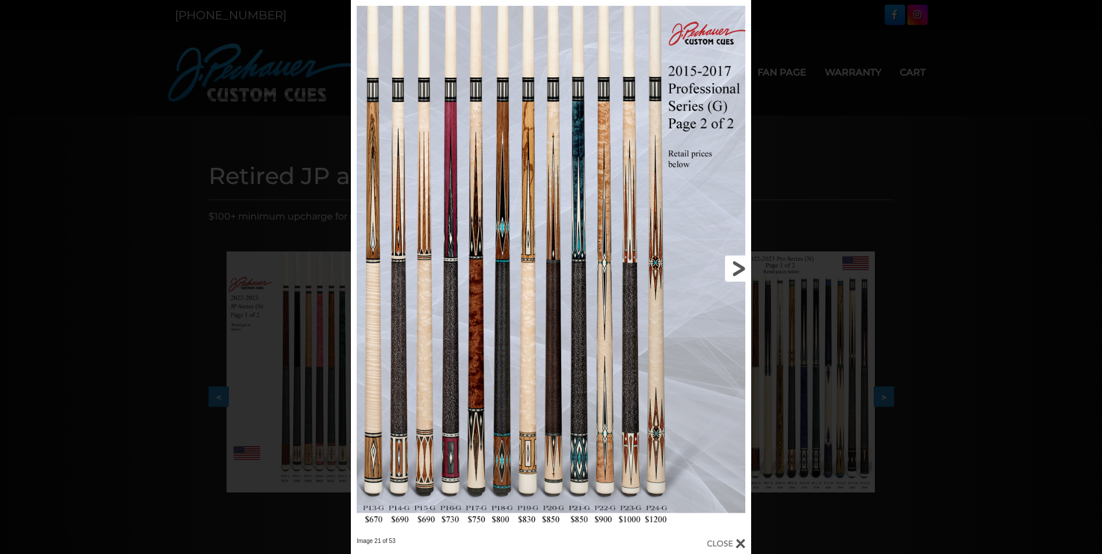
click at [734, 271] on link at bounding box center [661, 268] width 180 height 537
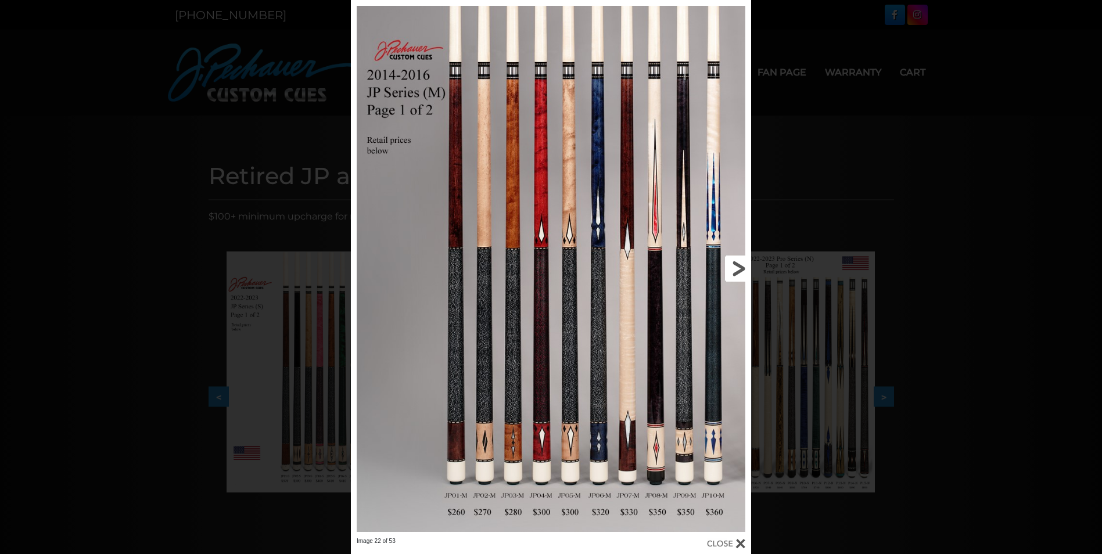
click at [731, 273] on link at bounding box center [661, 268] width 180 height 537
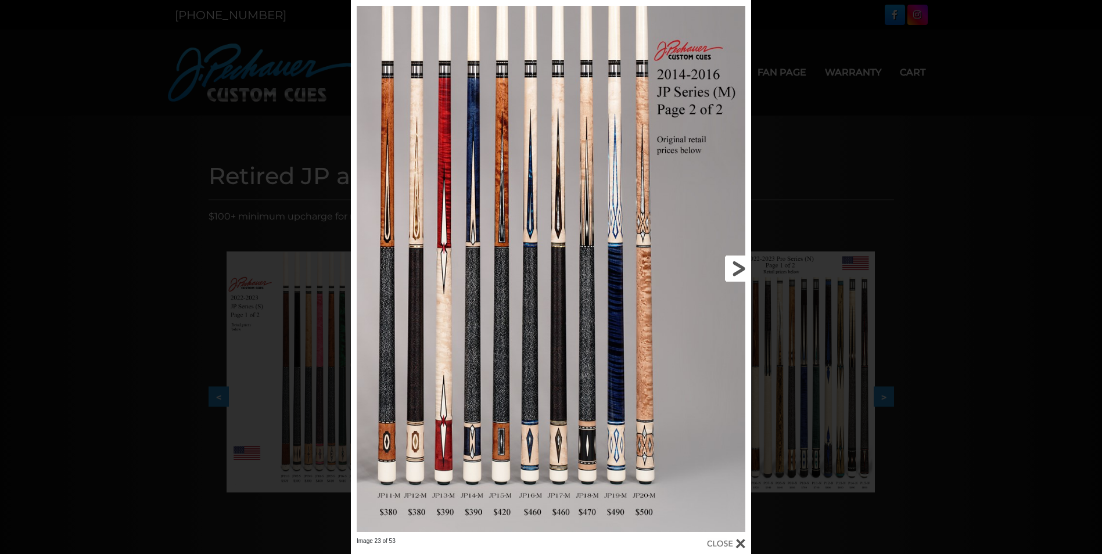
click at [731, 273] on link at bounding box center [661, 268] width 180 height 537
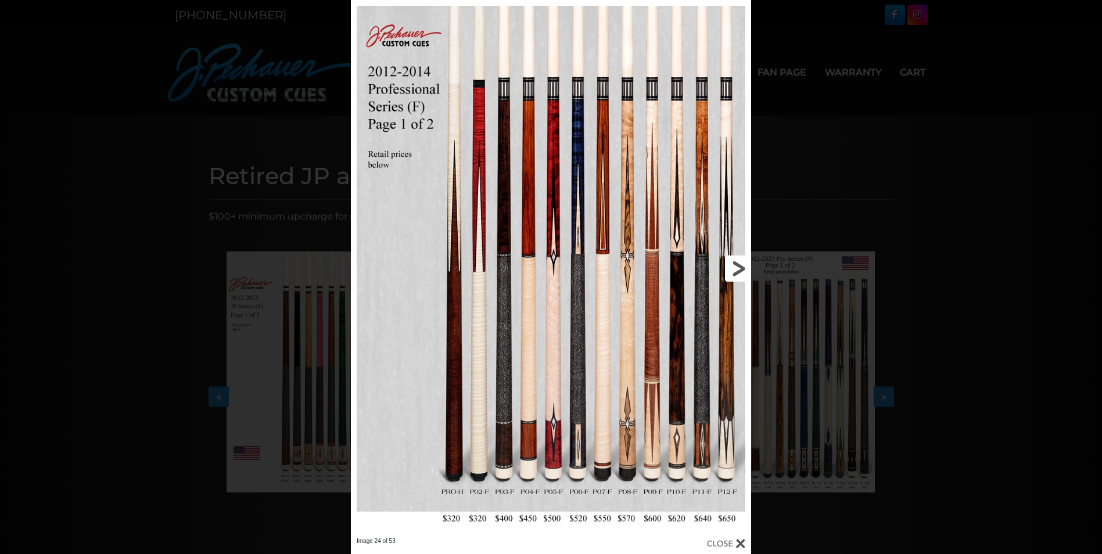
click at [731, 273] on link at bounding box center [661, 268] width 180 height 537
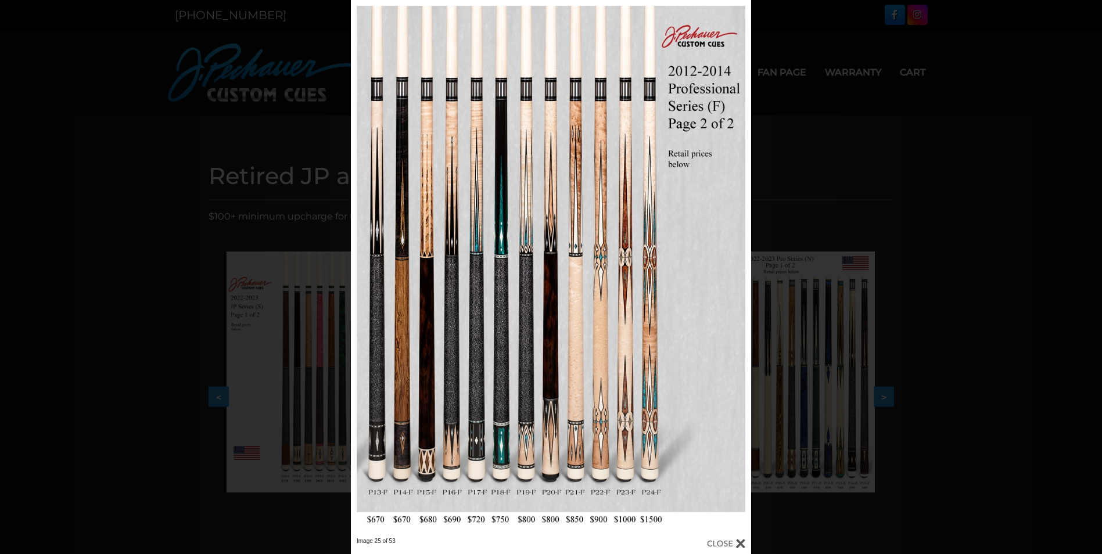
click at [721, 544] on div at bounding box center [726, 543] width 38 height 13
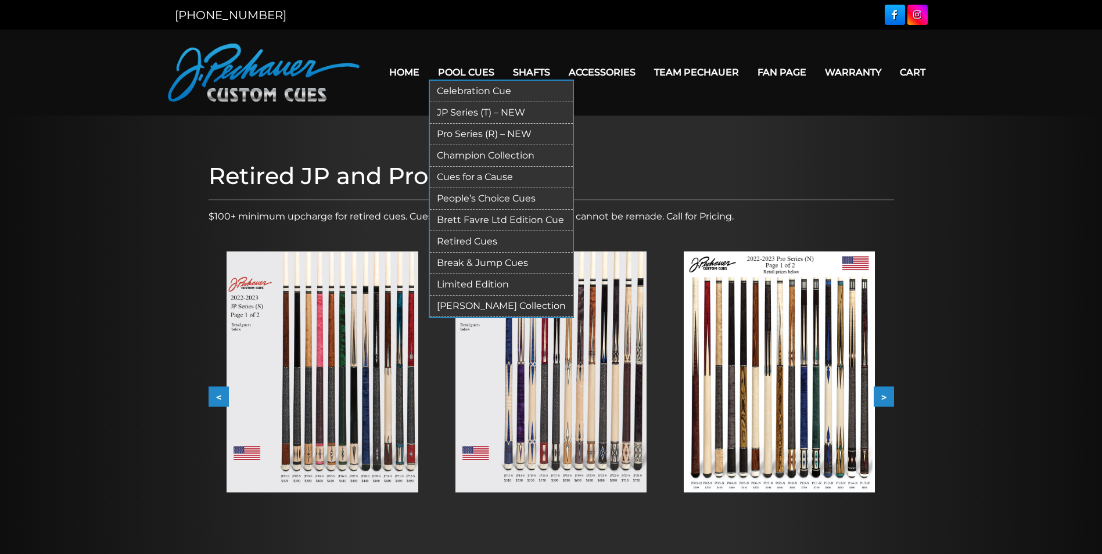
click at [451, 177] on link "Cues for a Cause" at bounding box center [501, 177] width 143 height 21
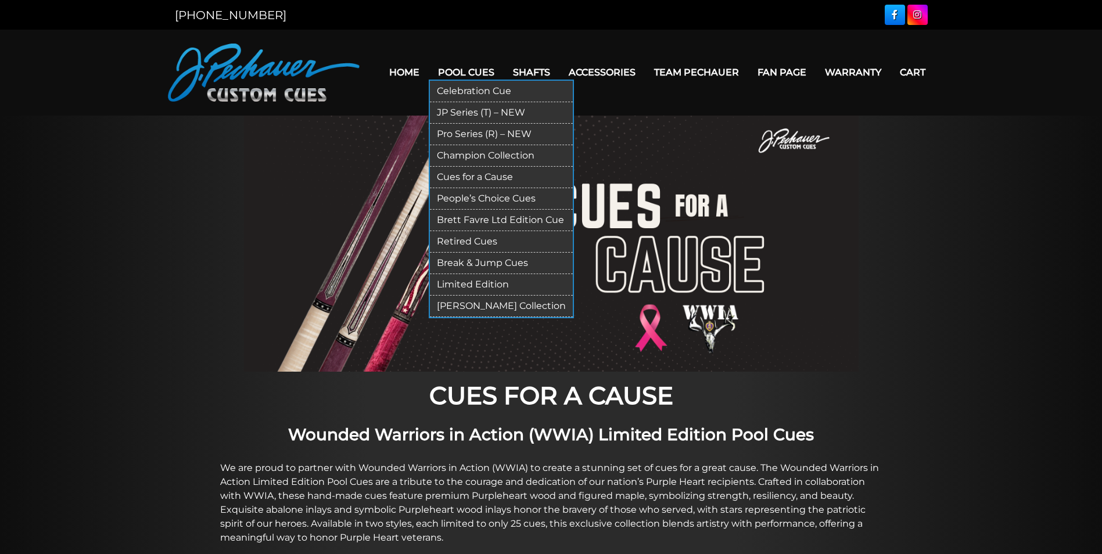
click at [452, 85] on link "Celebration Cue" at bounding box center [501, 91] width 143 height 21
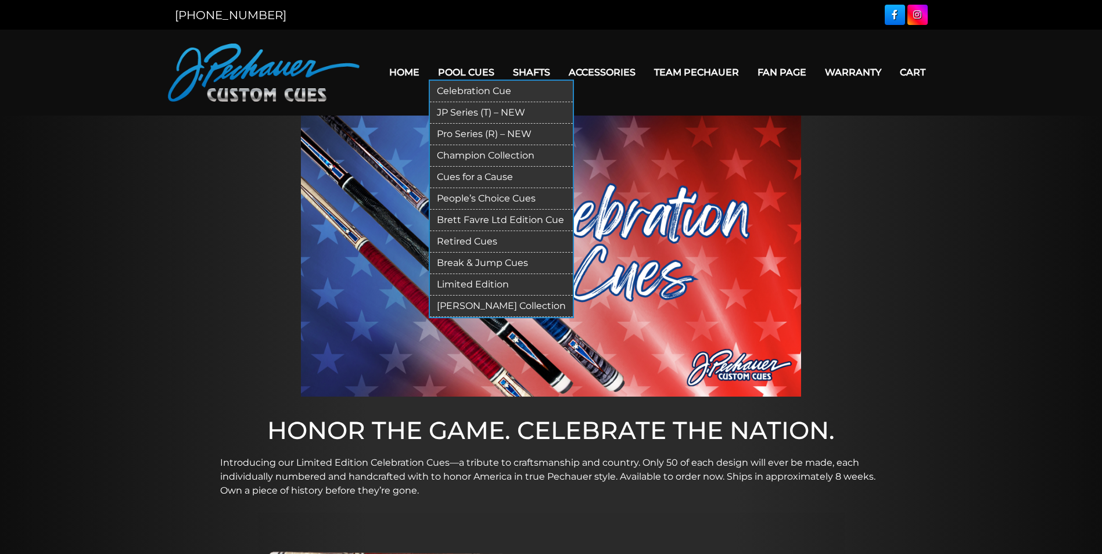
click at [469, 282] on link "Limited Edition" at bounding box center [501, 284] width 143 height 21
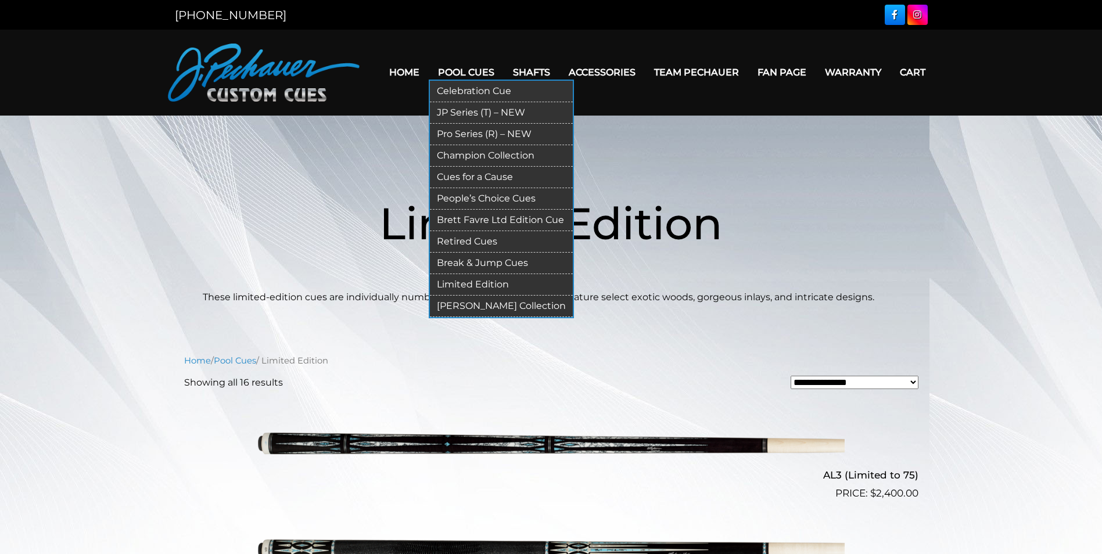
click at [481, 306] on link "[PERSON_NAME] Collection" at bounding box center [501, 306] width 143 height 21
click at [455, 241] on link "Retired Cues" at bounding box center [501, 241] width 143 height 21
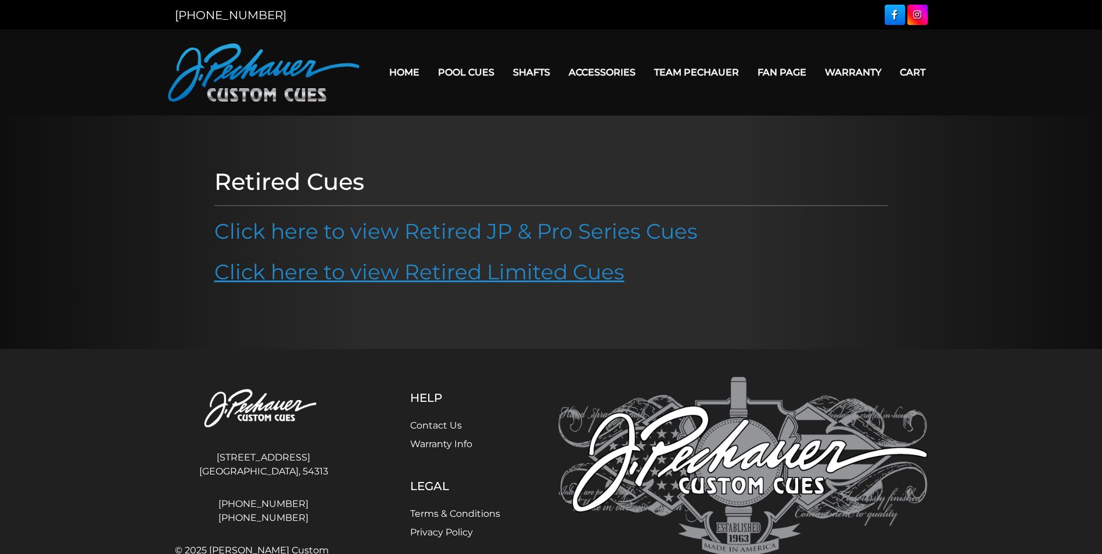
click at [428, 265] on link "Click here to view Retired Limited Cues" at bounding box center [419, 272] width 410 height 26
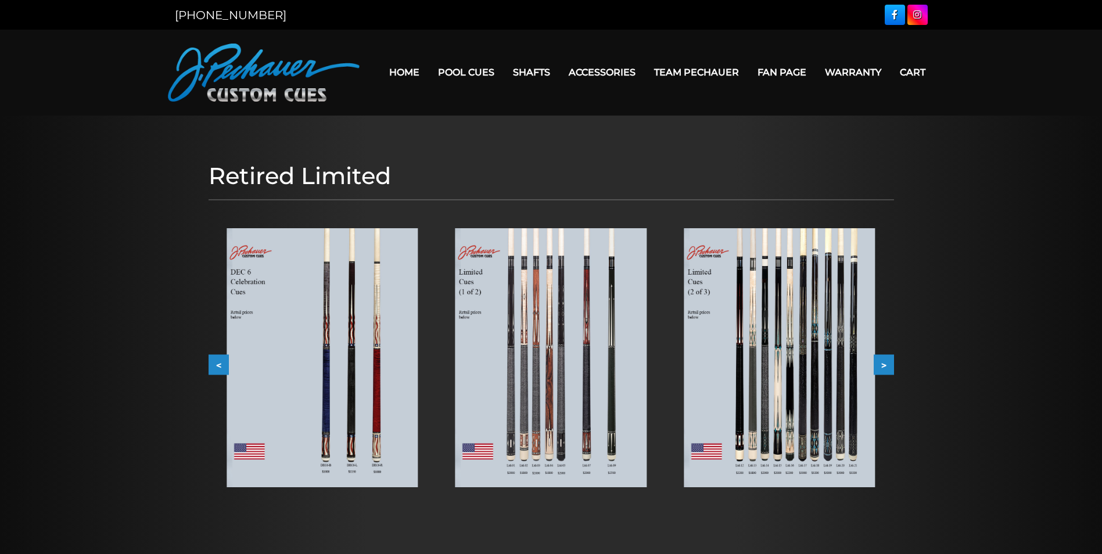
click at [355, 323] on img at bounding box center [322, 357] width 191 height 259
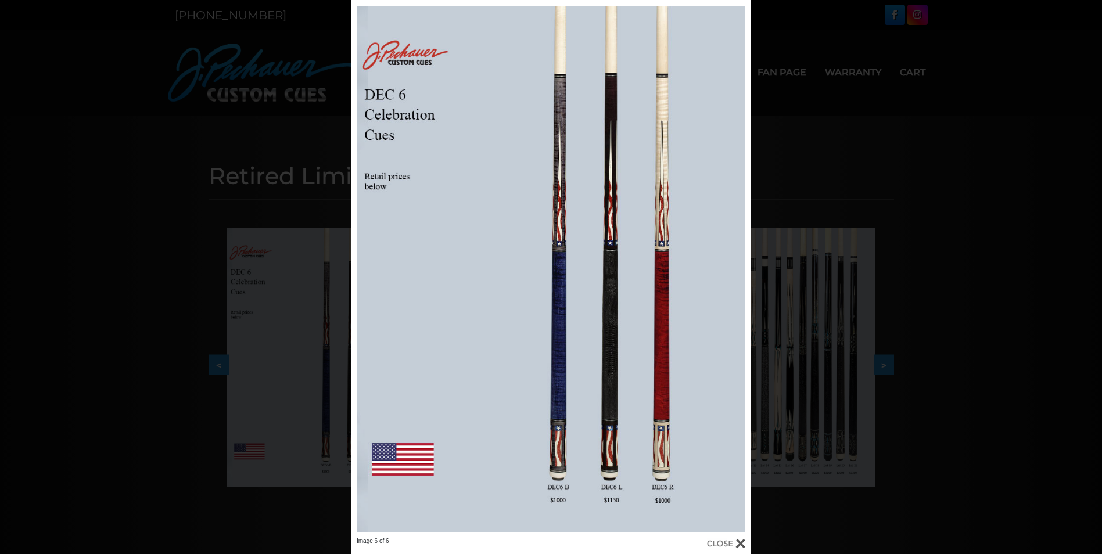
click at [881, 141] on div "Image 6 of 6" at bounding box center [551, 277] width 1102 height 554
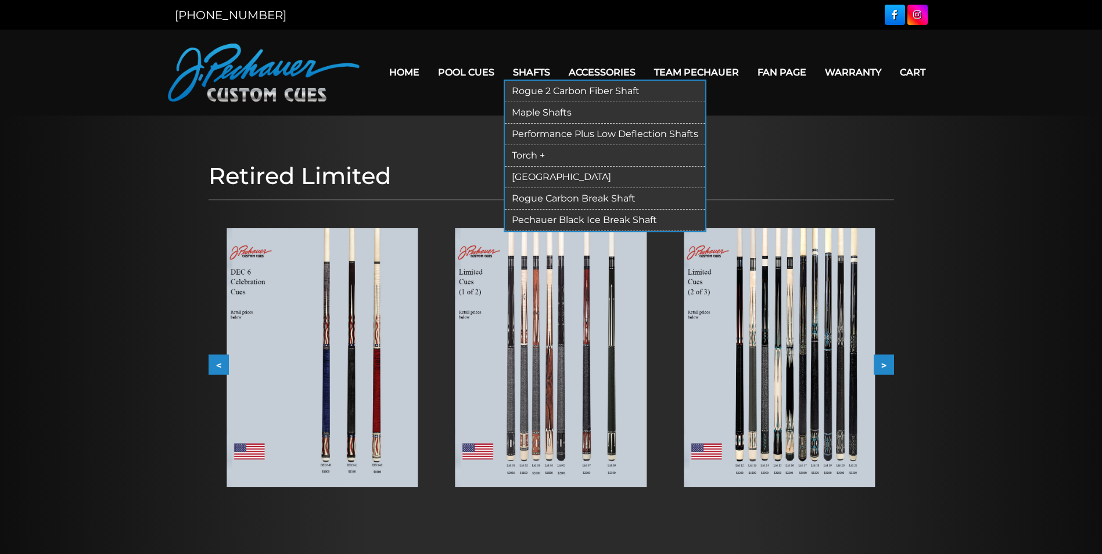
click at [531, 68] on link "Shafts" at bounding box center [532, 73] width 56 height 30
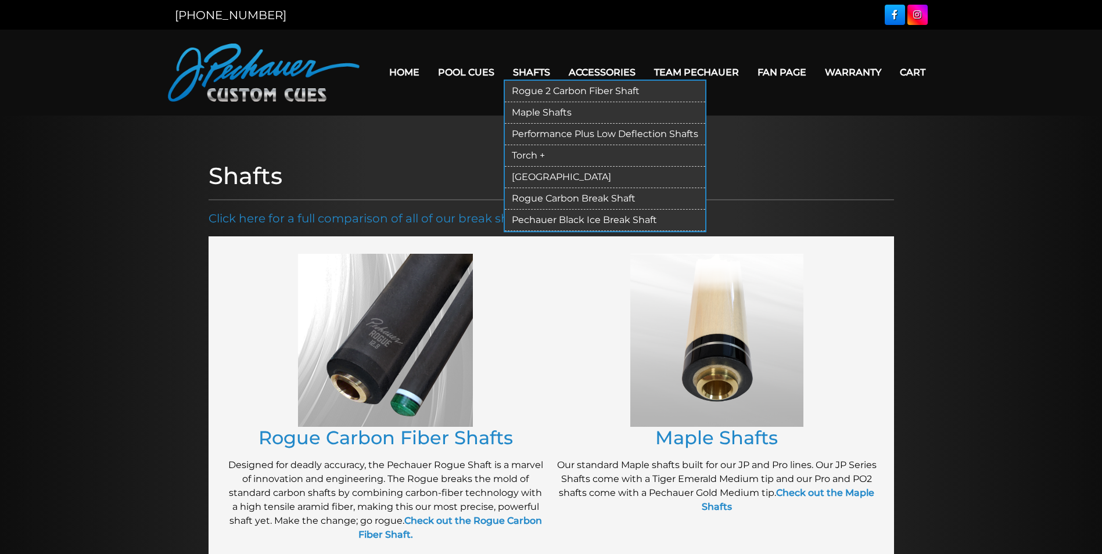
click at [524, 89] on link "Rogue 2 Carbon Fiber Shaft" at bounding box center [605, 91] width 200 height 21
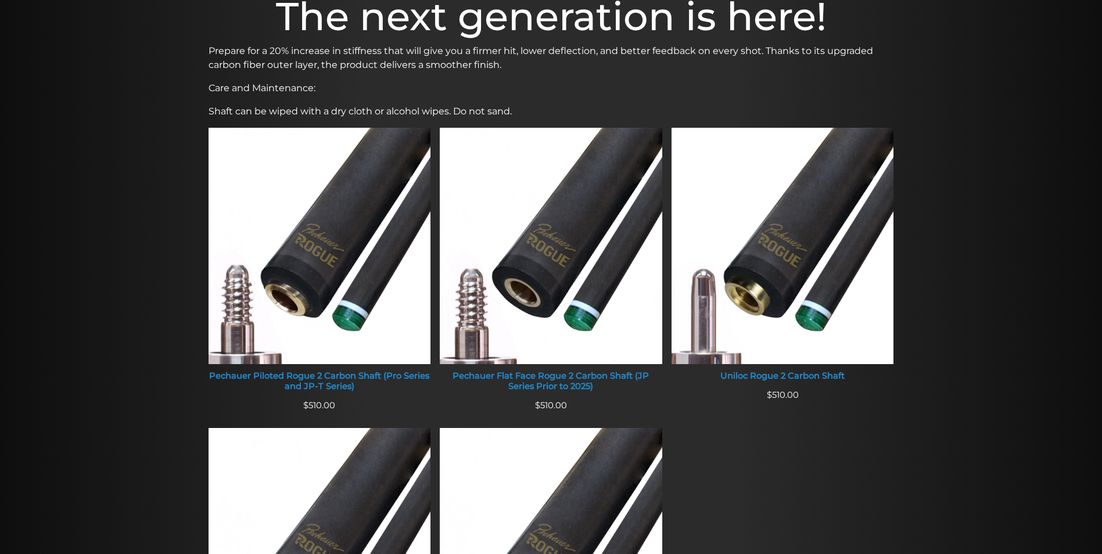
scroll to position [408, 0]
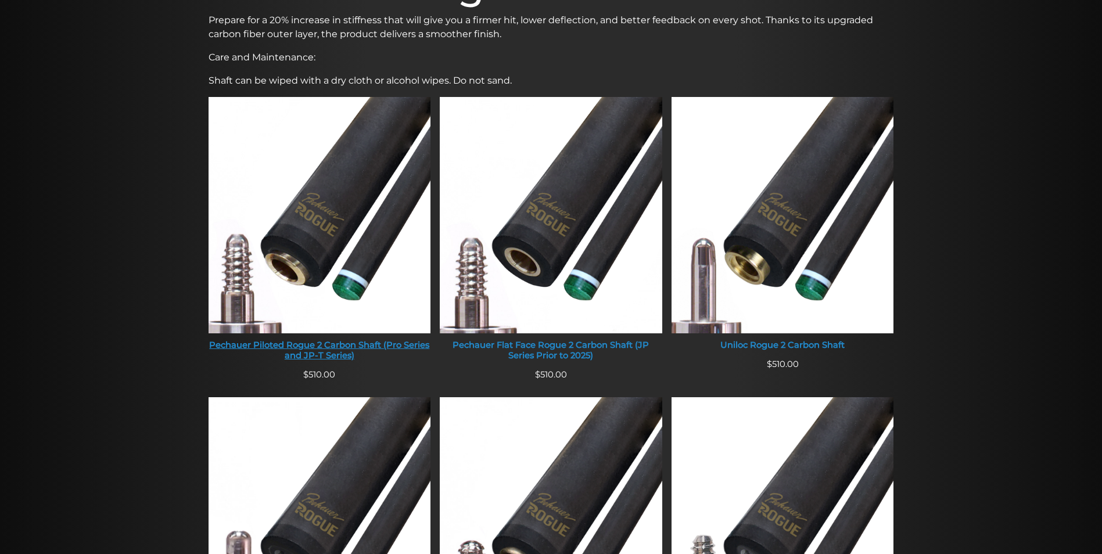
click at [308, 344] on div "Pechauer Piloted Rogue 2 Carbon Shaft (Pro Series and JP-T Series)" at bounding box center [320, 350] width 223 height 20
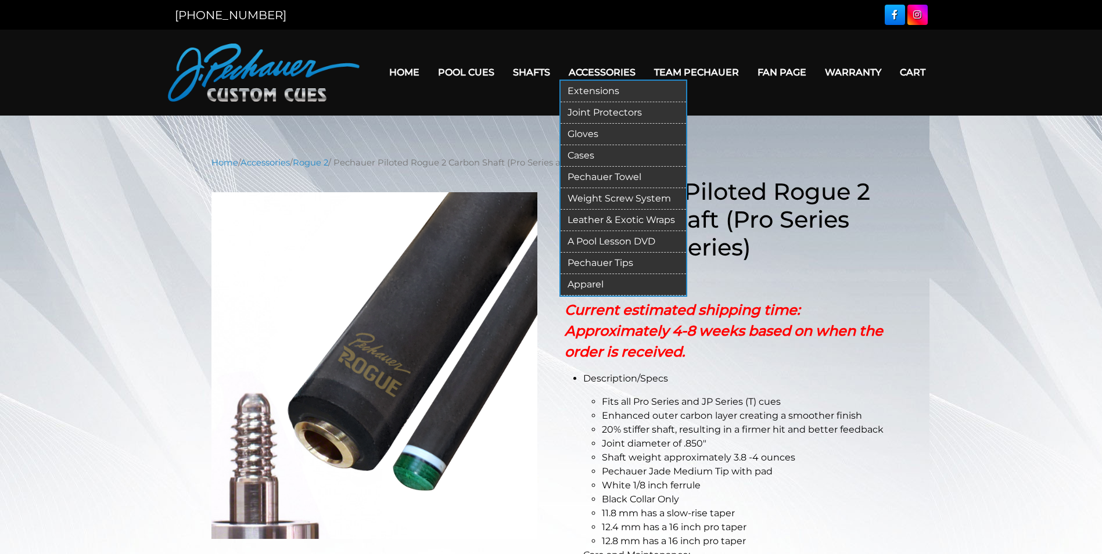
click at [598, 87] on link "Extensions" at bounding box center [623, 91] width 125 height 21
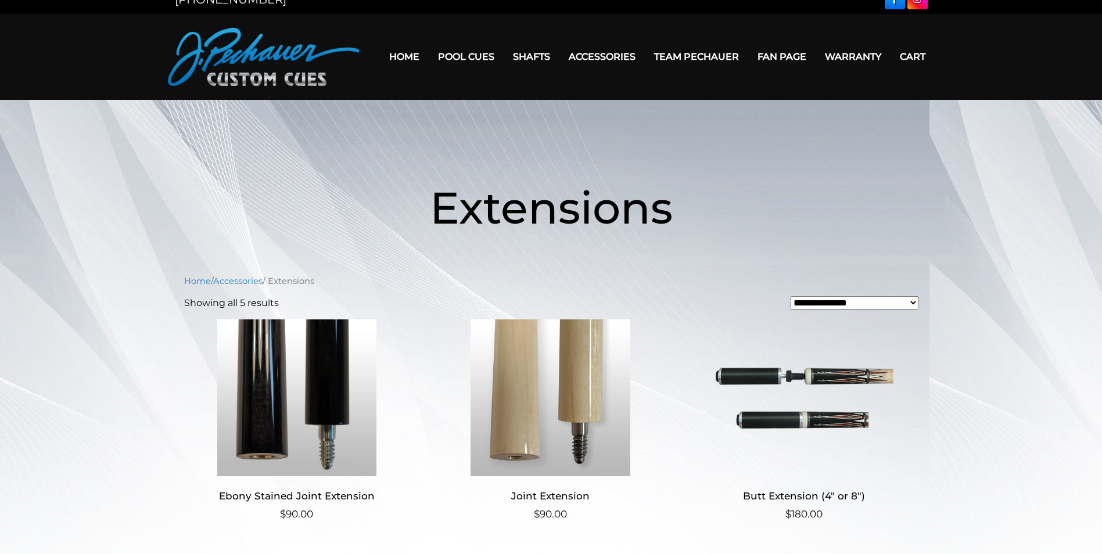
scroll to position [11, 0]
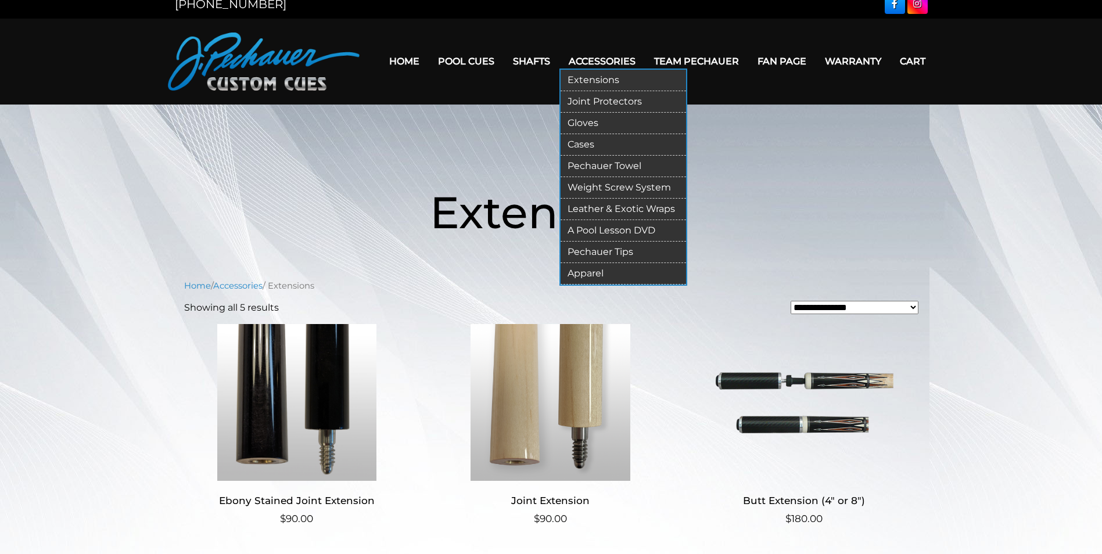
click at [584, 119] on link "Gloves" at bounding box center [623, 123] width 125 height 21
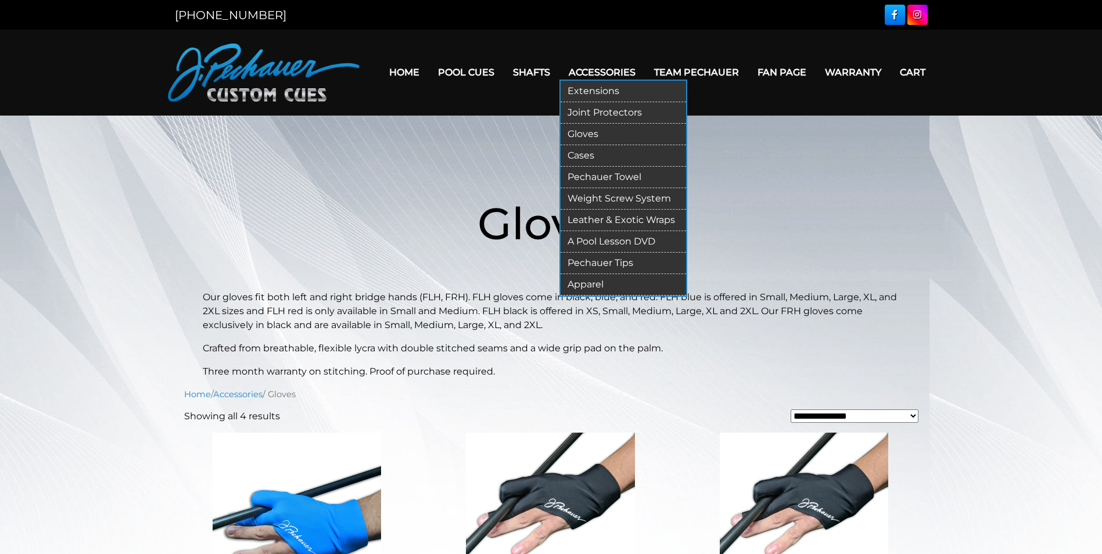
click at [578, 150] on link "Cases" at bounding box center [623, 155] width 125 height 21
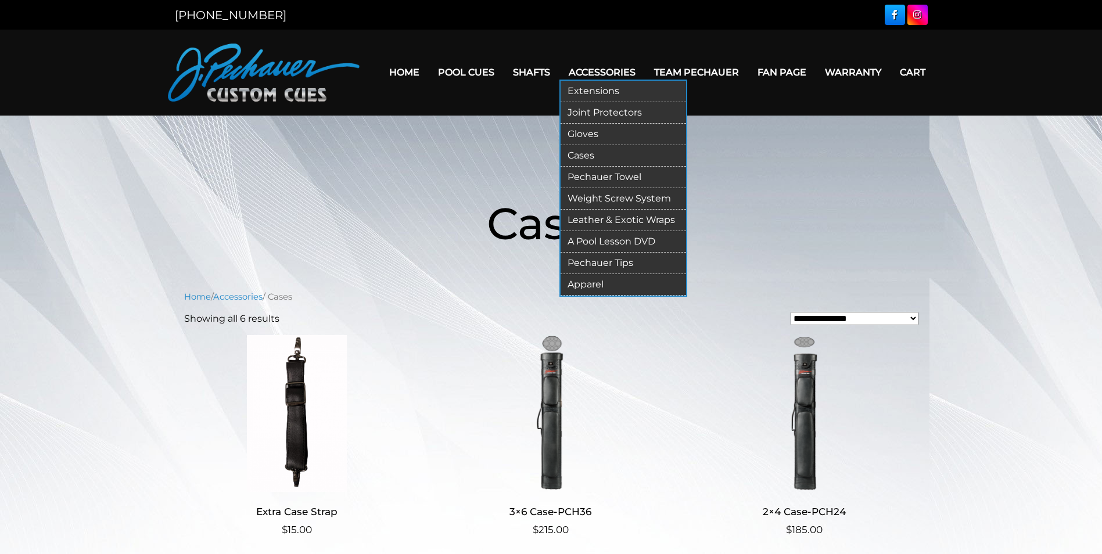
click at [601, 171] on link "Pechauer Towel" at bounding box center [623, 177] width 125 height 21
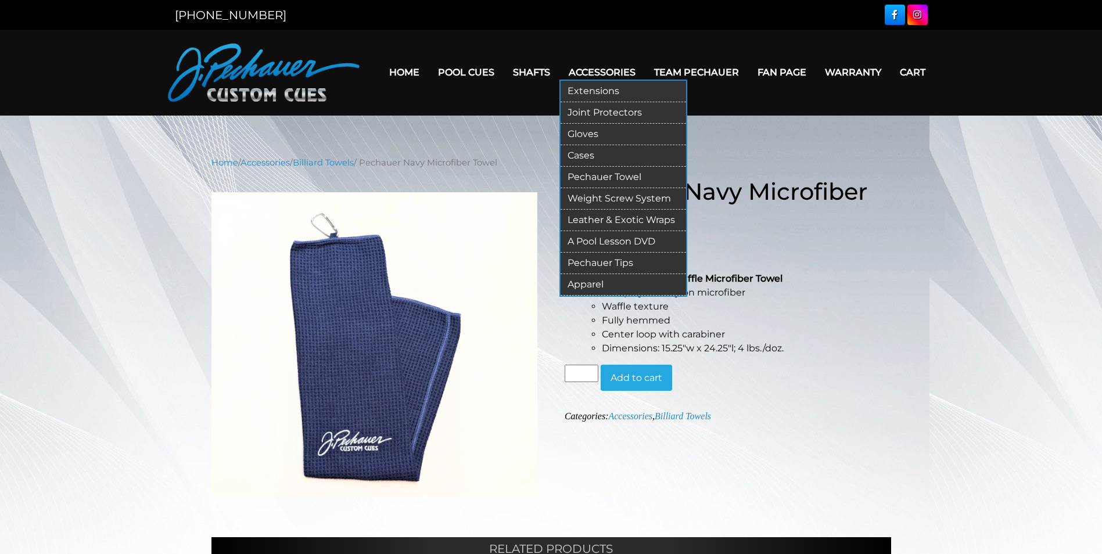
click at [599, 195] on link "Weight Screw System" at bounding box center [623, 198] width 125 height 21
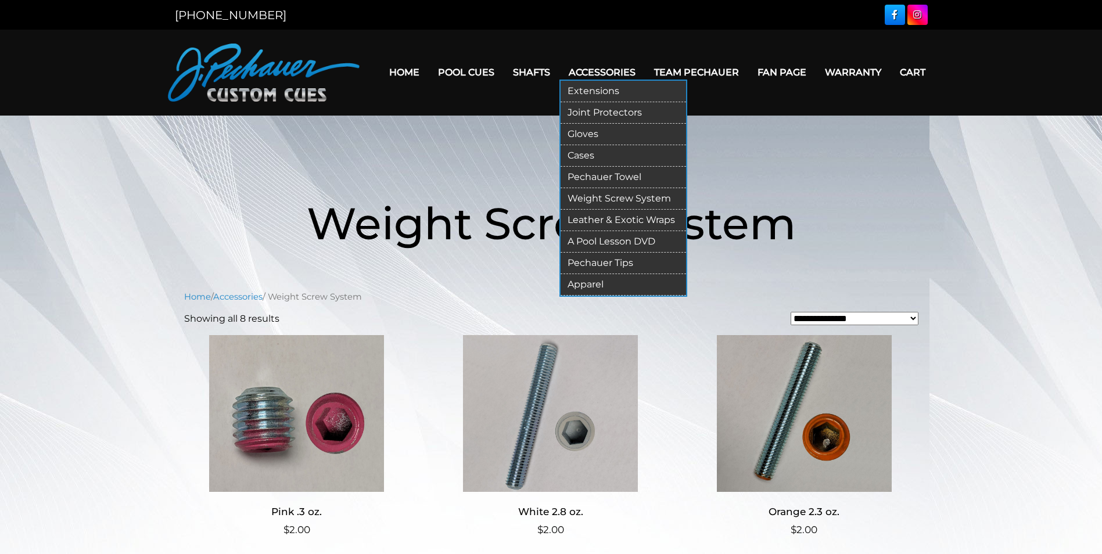
click at [590, 287] on link "Apparel" at bounding box center [623, 284] width 125 height 21
